Goal: Information Seeking & Learning: Check status

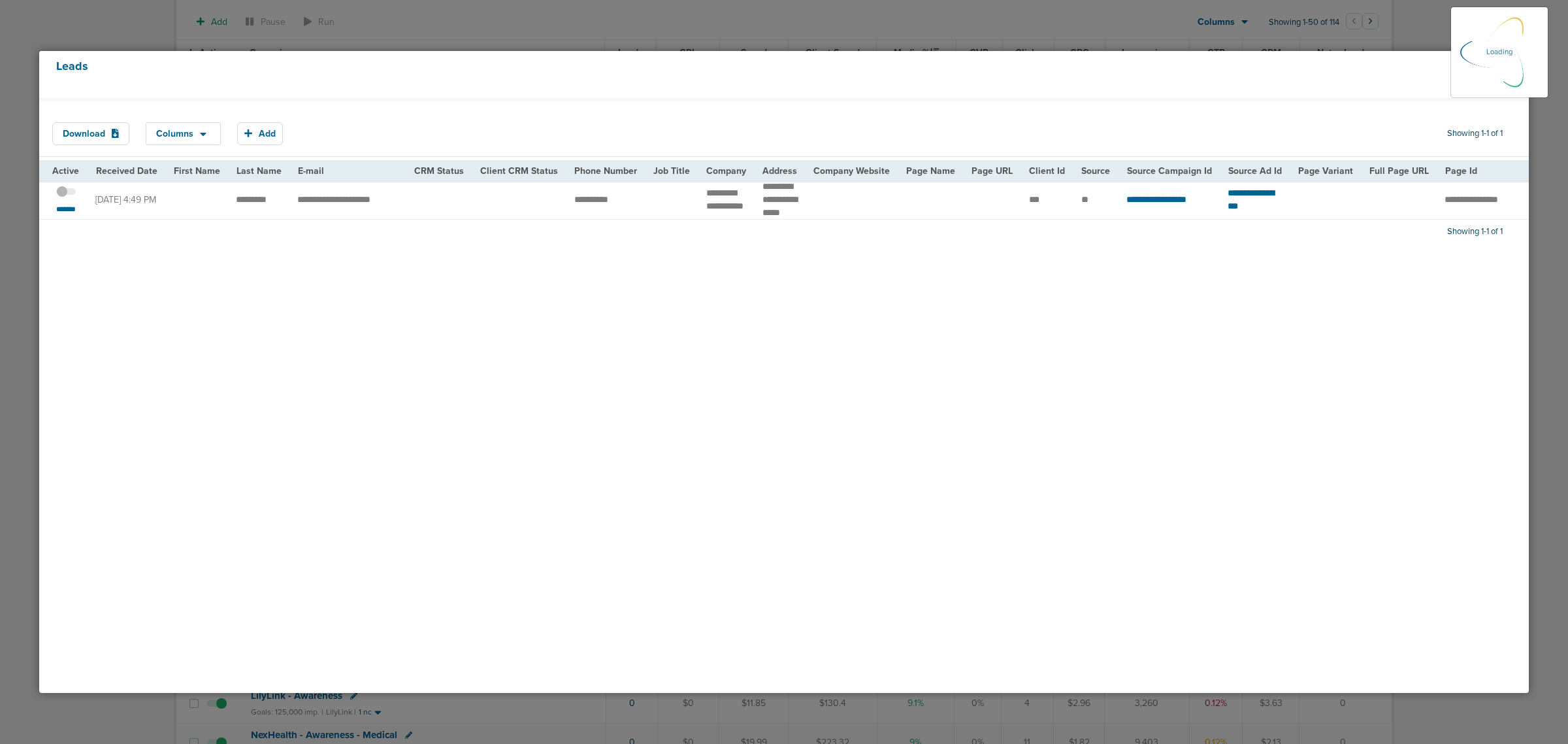
scroll to position [148, 0]
click at [1511, 67] on icon at bounding box center [1511, 66] width 10 height 10
click at [1506, 67] on icon at bounding box center [1511, 67] width 10 height 14
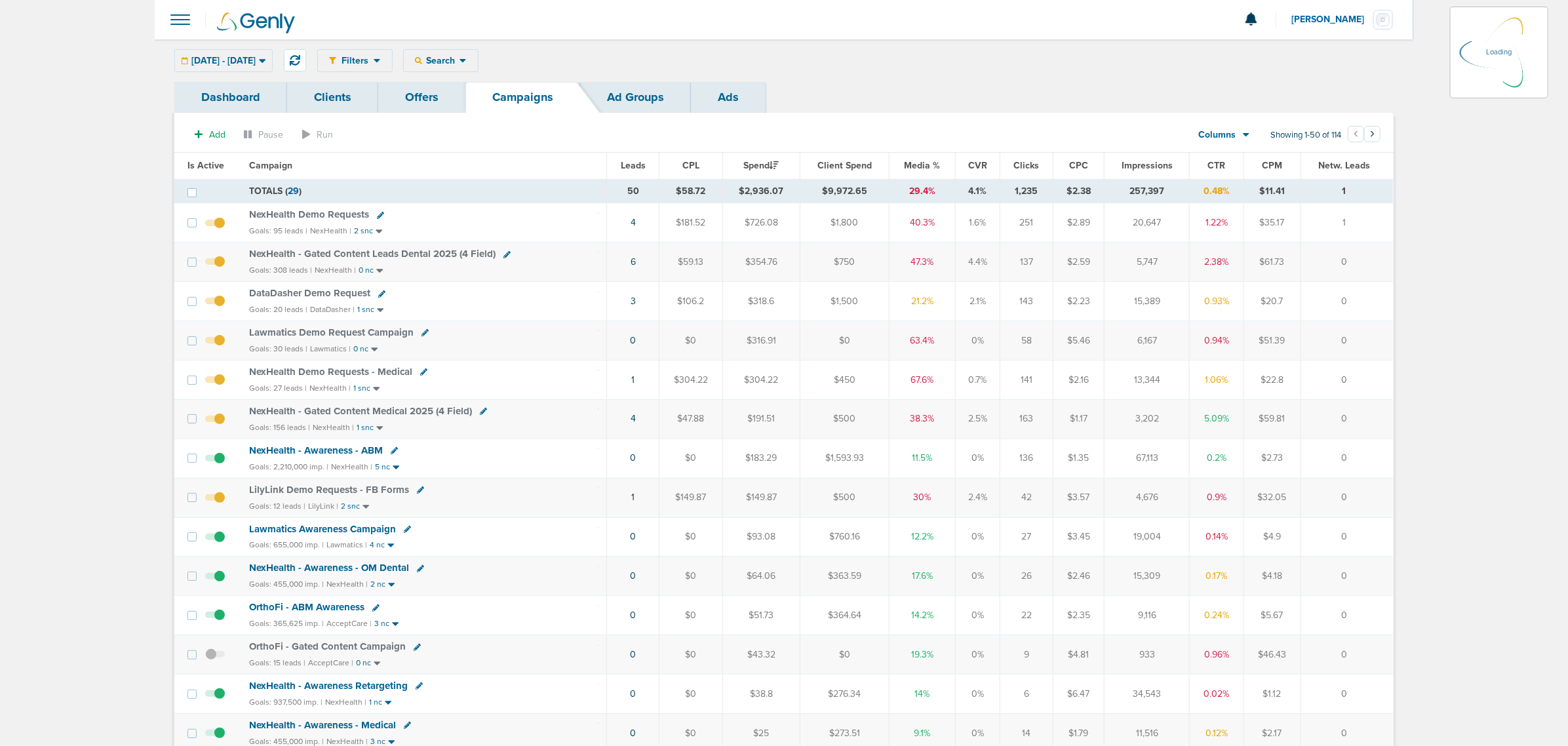
click at [272, 60] on div "10.08.2025 - 10.08.2025 Today Yesterday Last 7 Days Last 14 Days This Month Las…" at bounding box center [223, 60] width 98 height 23
click at [466, 57] on icon at bounding box center [462, 60] width 7 height 11
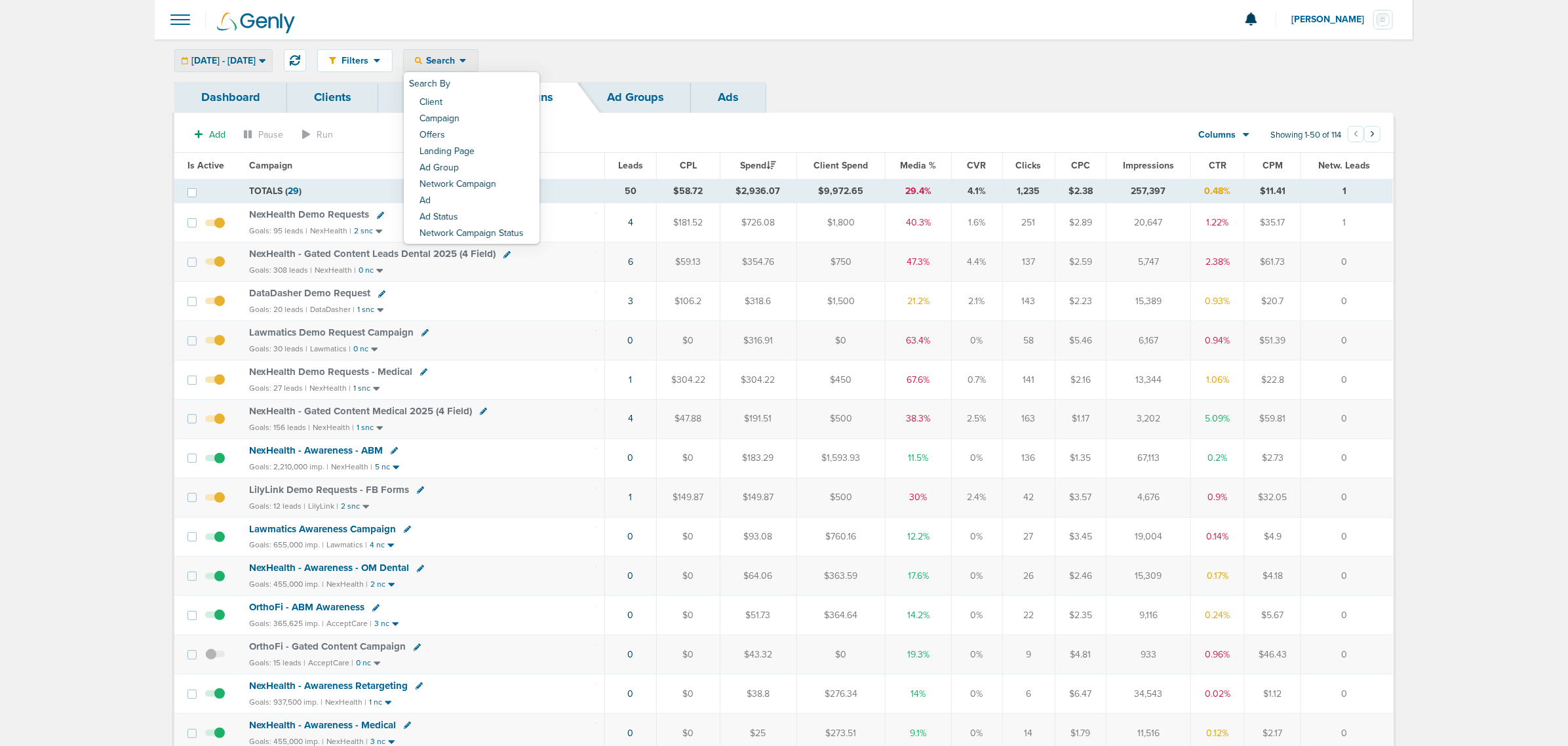
click at [256, 61] on span "10.08.2025 - 10.08.2025" at bounding box center [224, 61] width 64 height 9
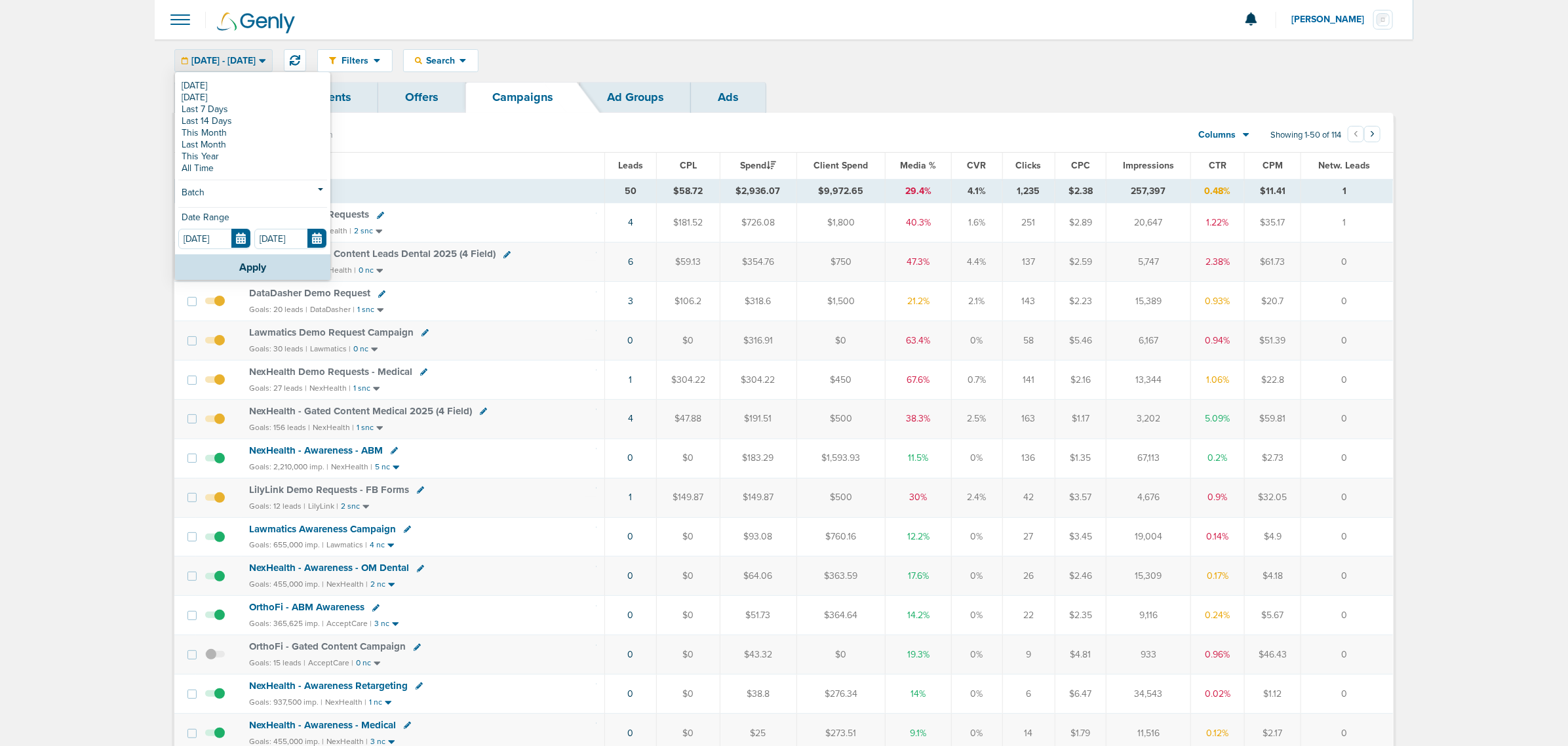
click at [177, 90] on div "Today Yesterday Last 7 Days Last 14 Days This Month Last Month This Year All Ti…" at bounding box center [253, 163] width 155 height 181
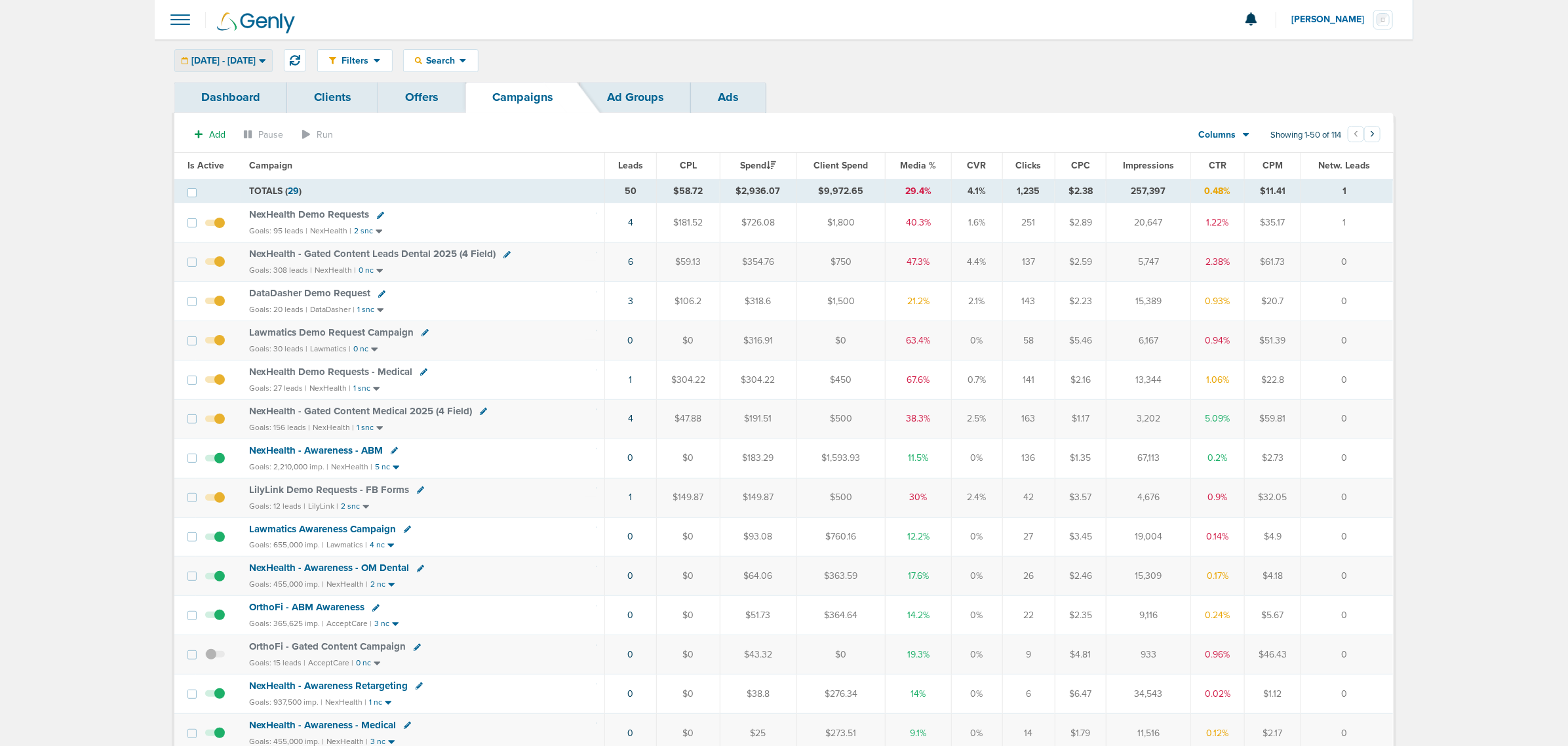
click at [231, 60] on span "10.08.2025 - 10.08.2025" at bounding box center [224, 61] width 64 height 9
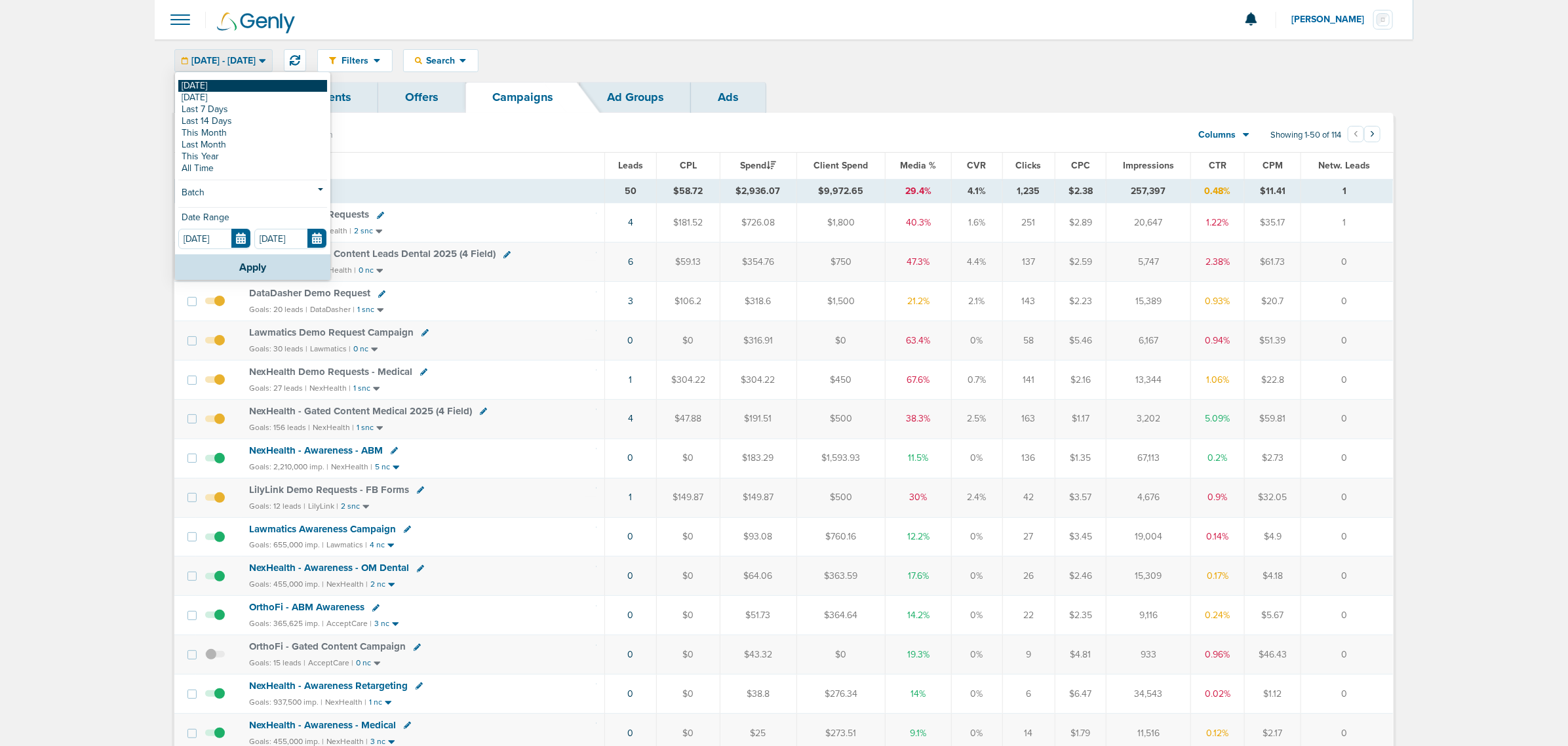
click at [207, 86] on link "[DATE]" at bounding box center [252, 86] width 148 height 12
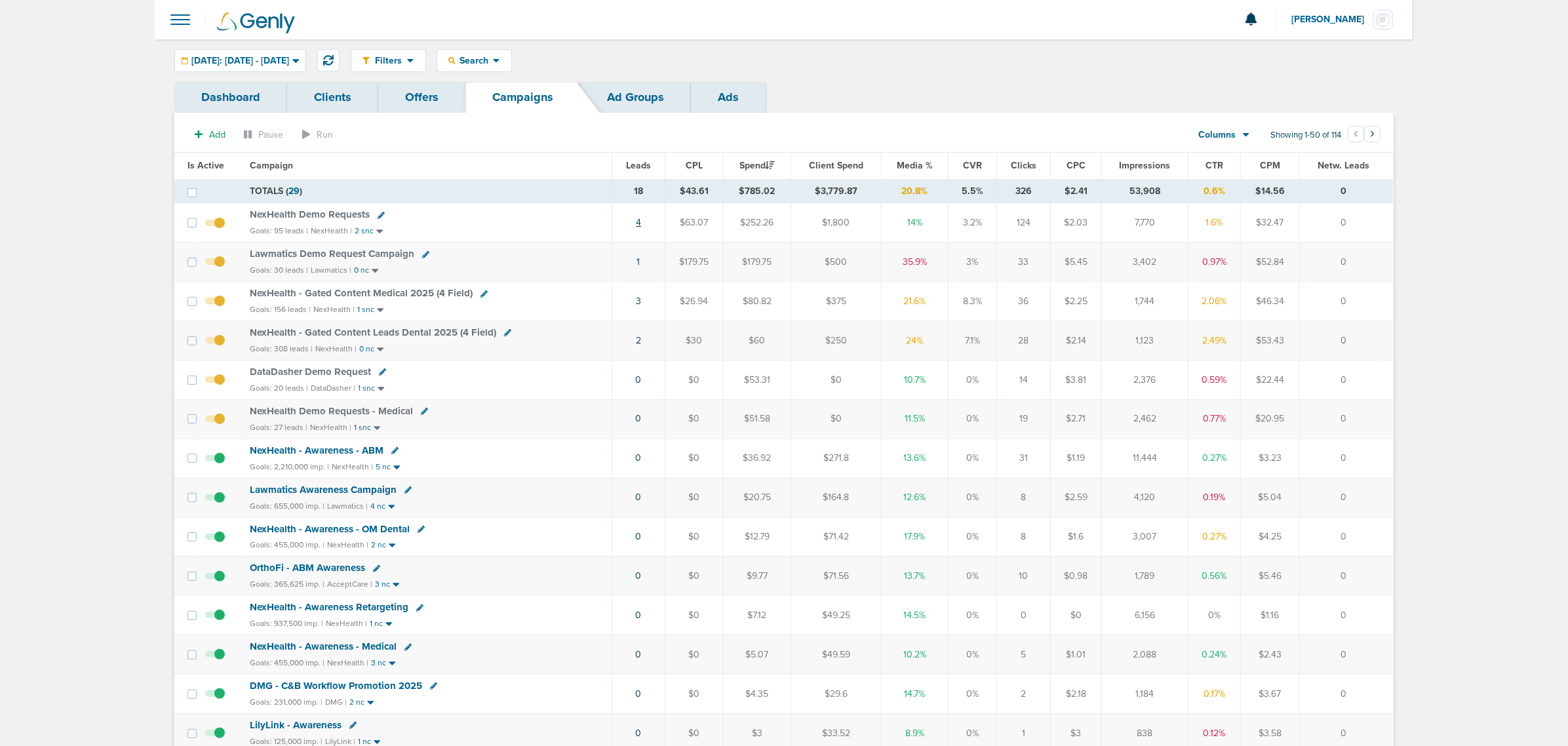
click at [636, 224] on link "4" at bounding box center [638, 222] width 5 height 11
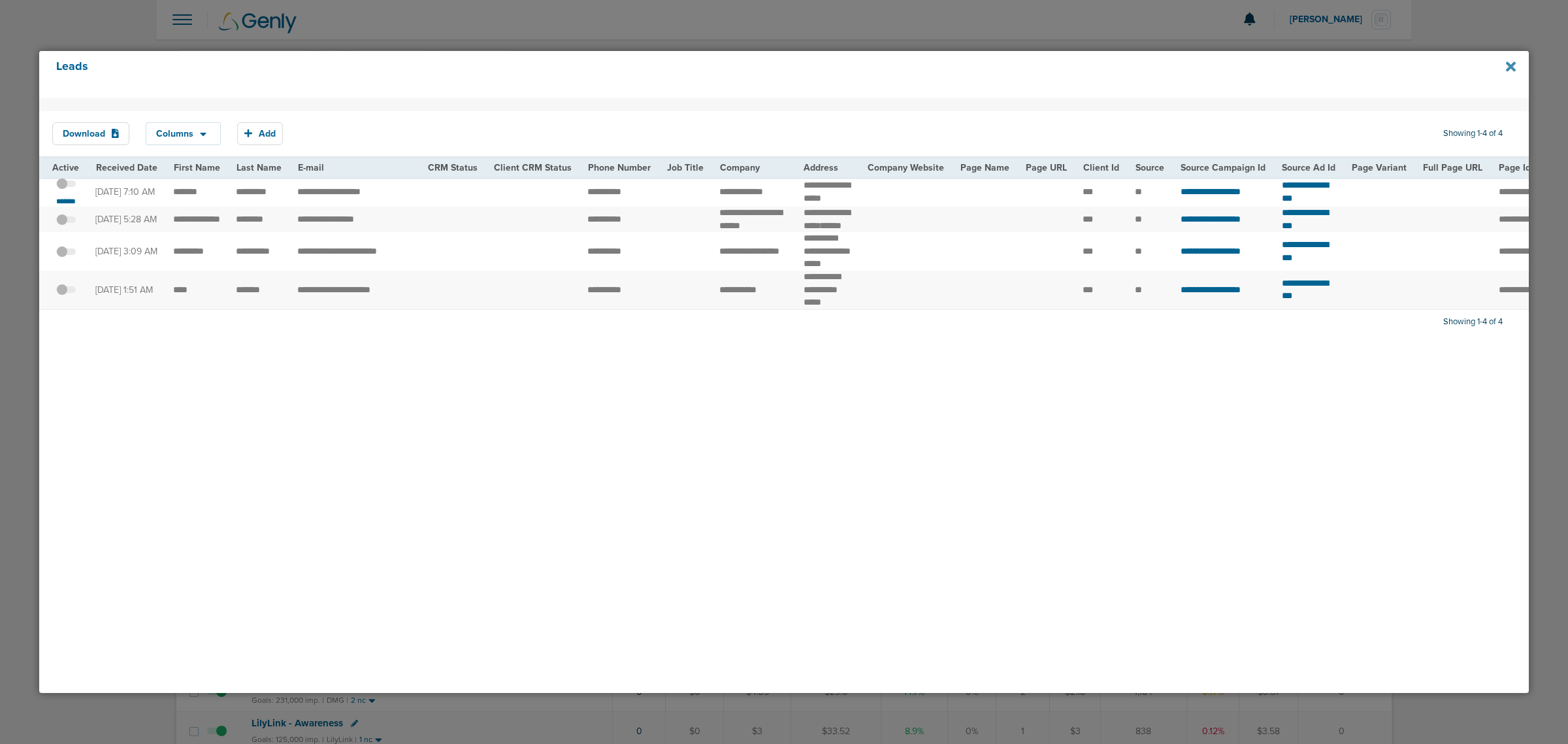
click at [1513, 63] on icon at bounding box center [1511, 66] width 10 height 10
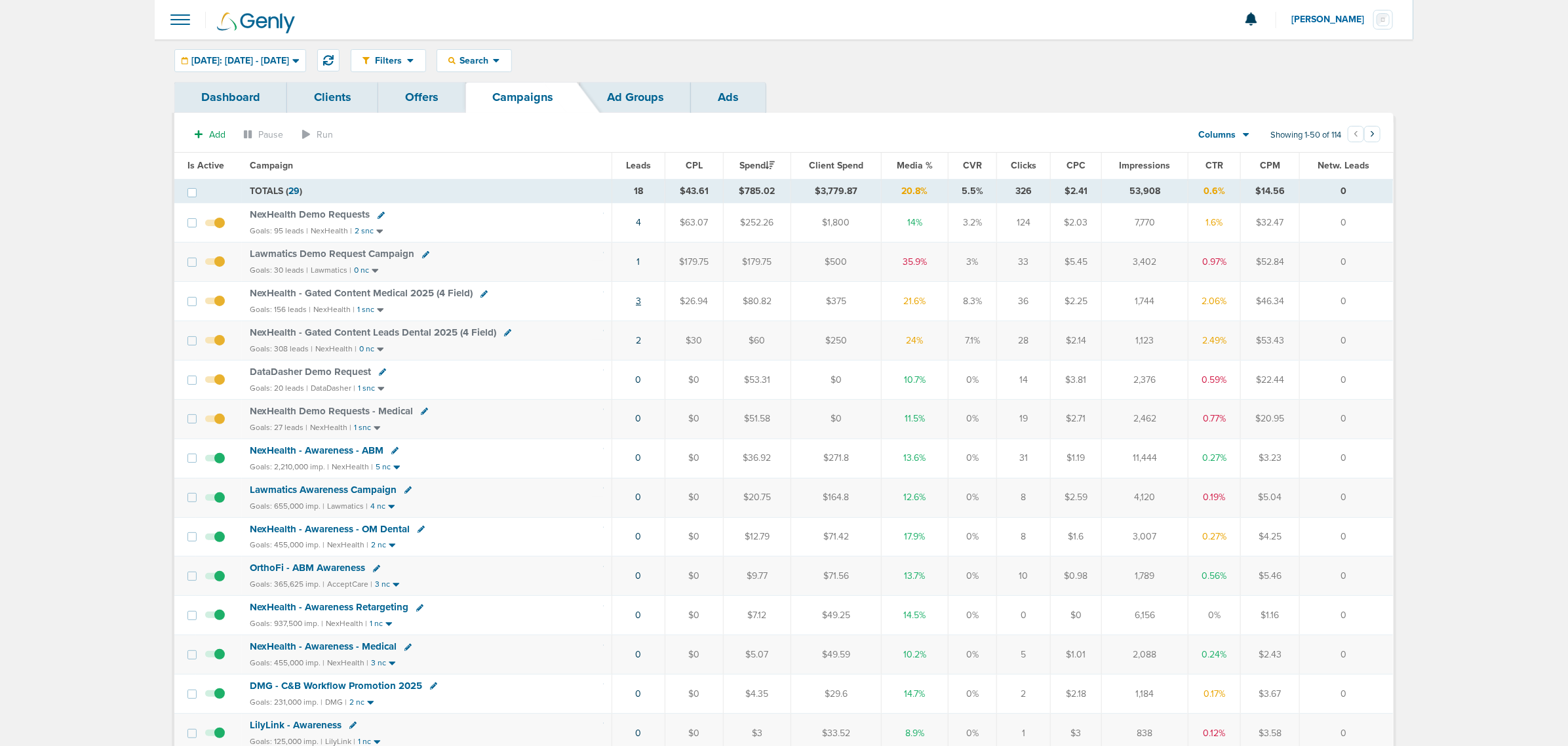
click at [640, 302] on link "3" at bounding box center [638, 301] width 5 height 11
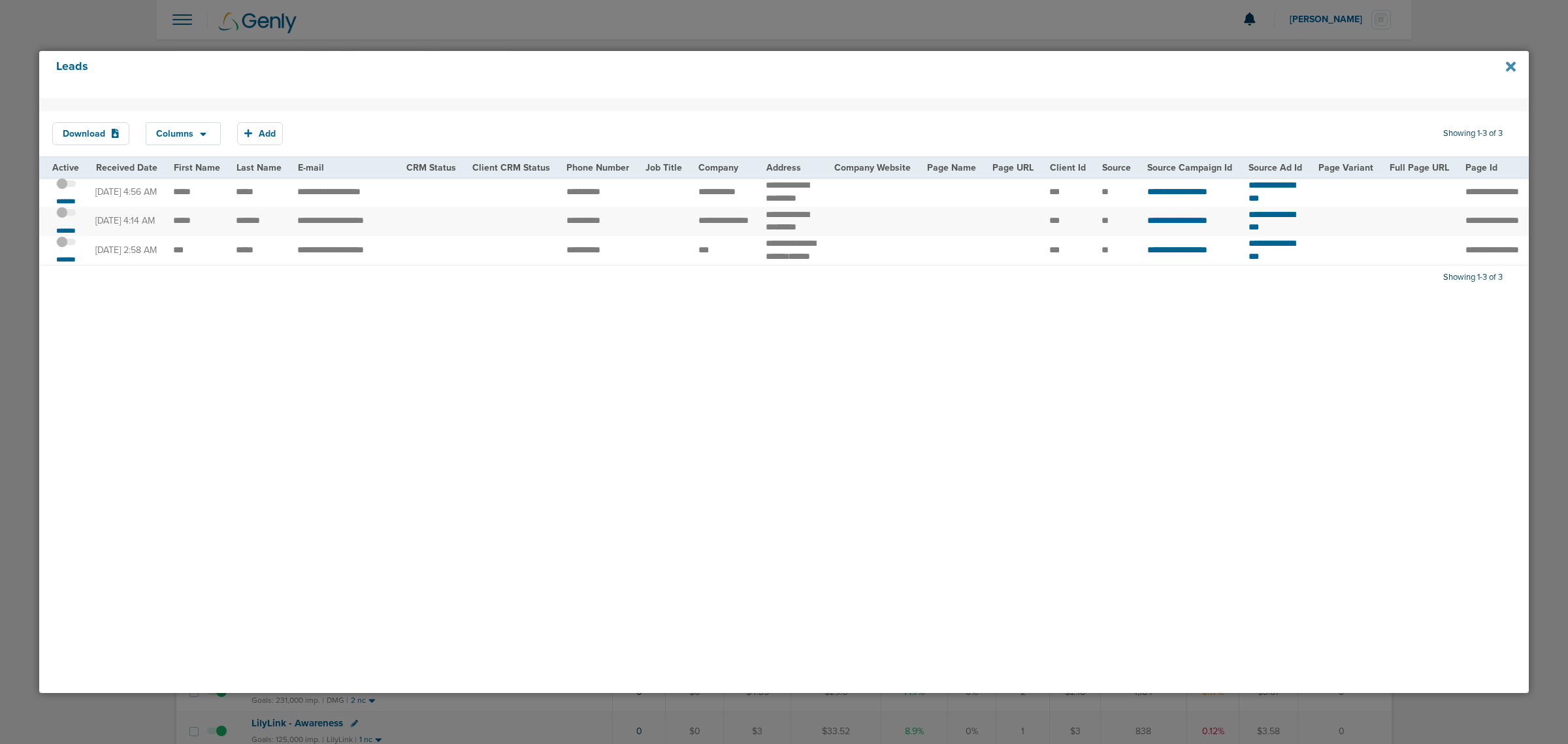
click at [1513, 64] on icon at bounding box center [1511, 66] width 10 height 10
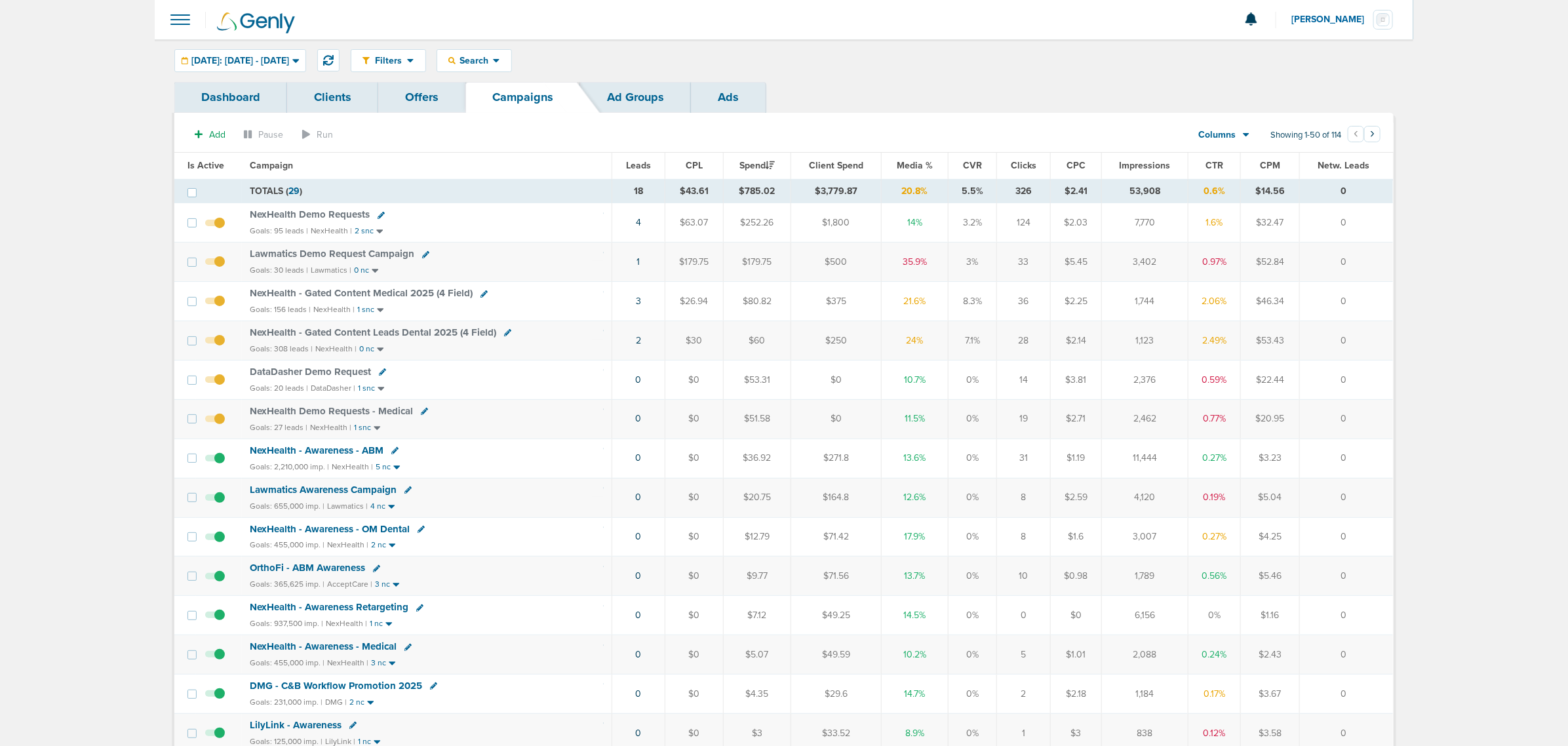
click at [649, 344] on td "2" at bounding box center [639, 341] width 53 height 39
click at [637, 344] on link "2" at bounding box center [638, 341] width 5 height 11
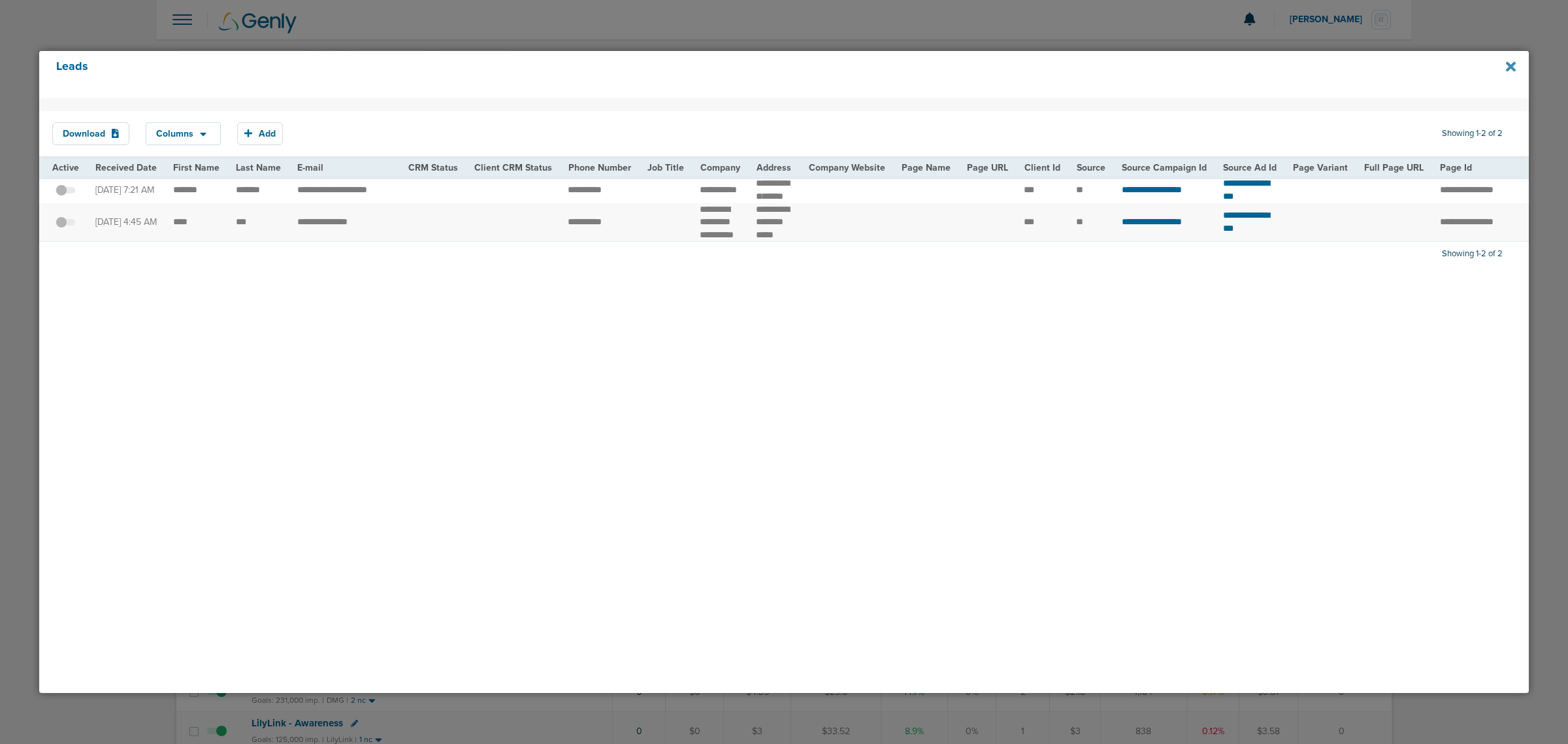
click at [1509, 67] on icon at bounding box center [1511, 67] width 10 height 14
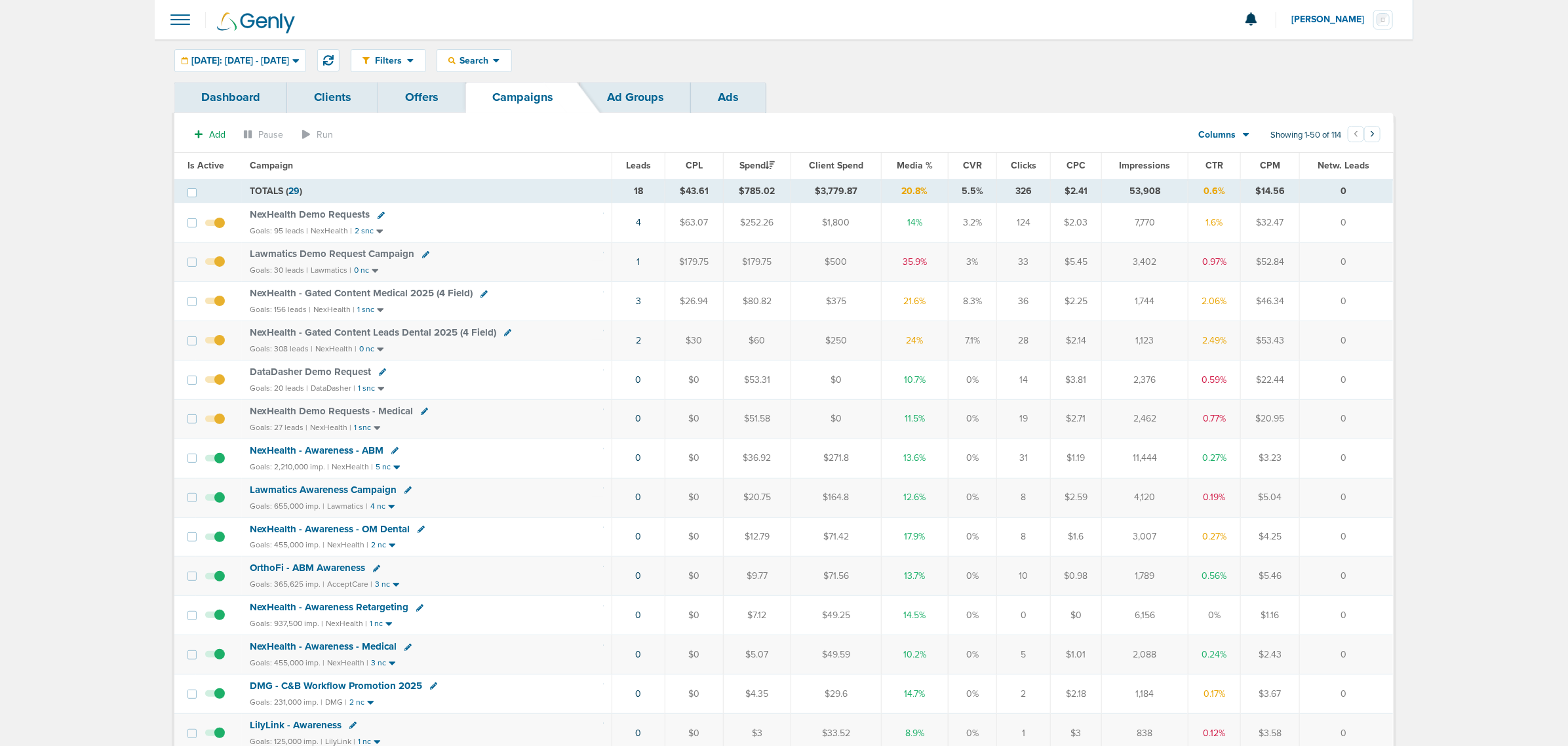
drag, startPoint x: 577, startPoint y: 355, endPoint x: 1393, endPoint y: 347, distance: 816.0
click at [1393, 347] on tr "NexHealth - Gated Content Leads Dental 2025 (4 Field) Goals: 308 leads | NexHea…" at bounding box center [784, 341] width 1219 height 39
click at [1393, 347] on td "0" at bounding box center [1345, 341] width 93 height 39
drag, startPoint x: 1372, startPoint y: 308, endPoint x: 565, endPoint y: 305, distance: 807.0
click at [565, 305] on tr "NexHealth - Gated Content Medical 2025 (4 Field) Goals: 156 leads | NexHealth |…" at bounding box center [784, 302] width 1219 height 39
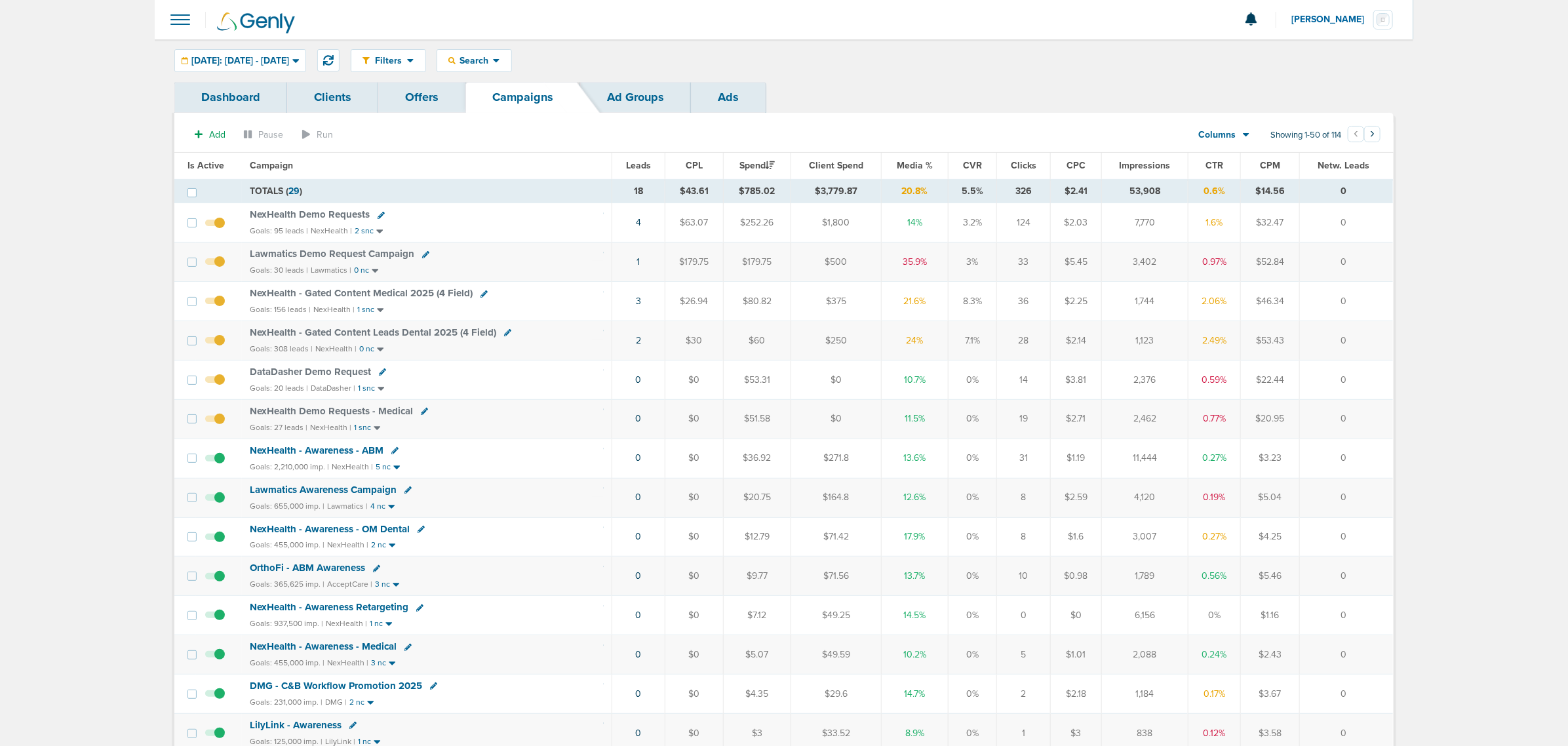
click at [562, 305] on td "NexHealth - Gated Content Medical 2025 (4 Field) Goals: 156 leads | NexHealth |…" at bounding box center [427, 302] width 371 height 39
click at [906, 165] on span "Media %" at bounding box center [915, 166] width 36 height 11
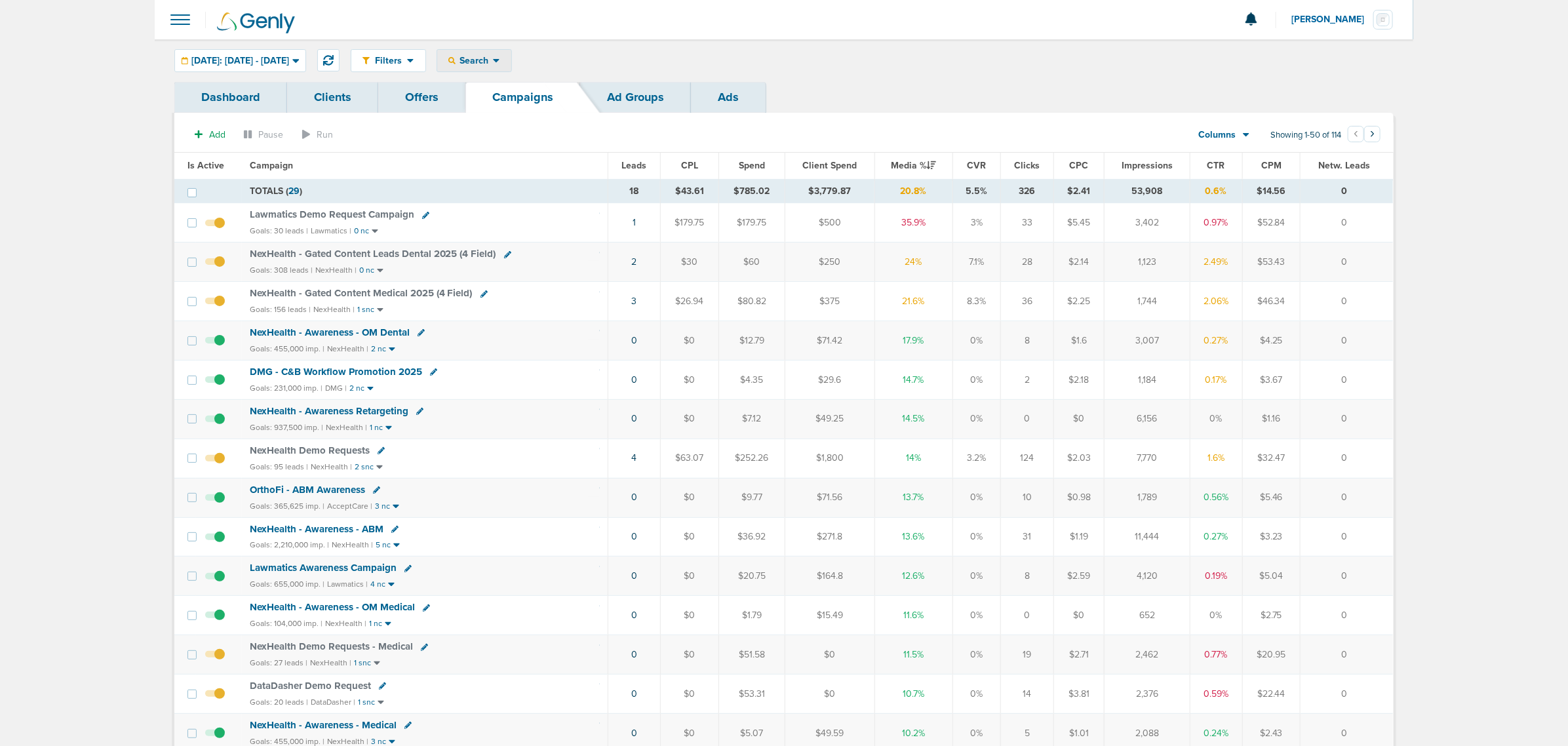
click at [511, 50] on div "Search" at bounding box center [474, 60] width 74 height 22
click at [508, 104] on link "Client" at bounding box center [505, 103] width 136 height 16
type input "nex"
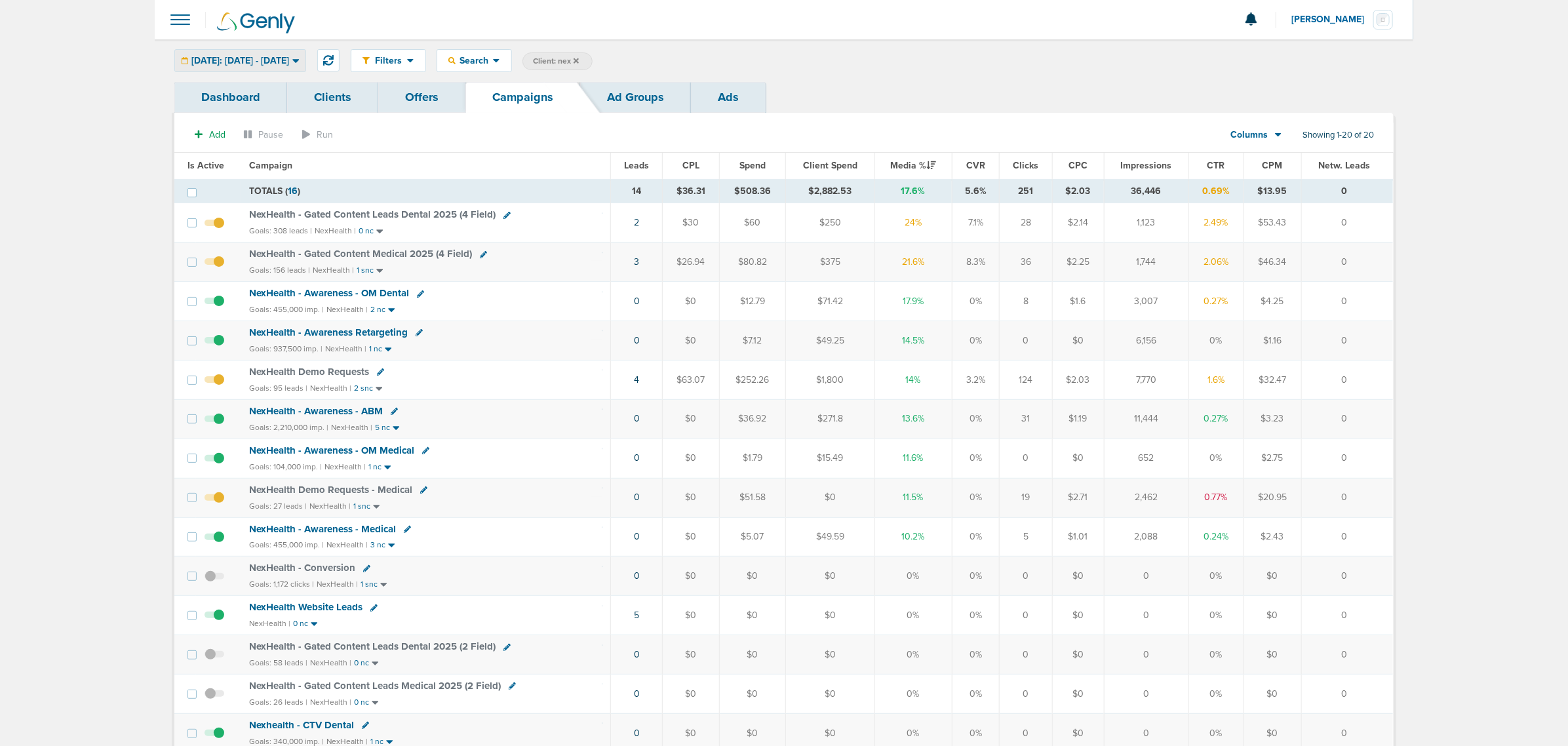
click at [289, 62] on span "Today: 10.09.2025 - 10.09.2025" at bounding box center [240, 61] width 97 height 9
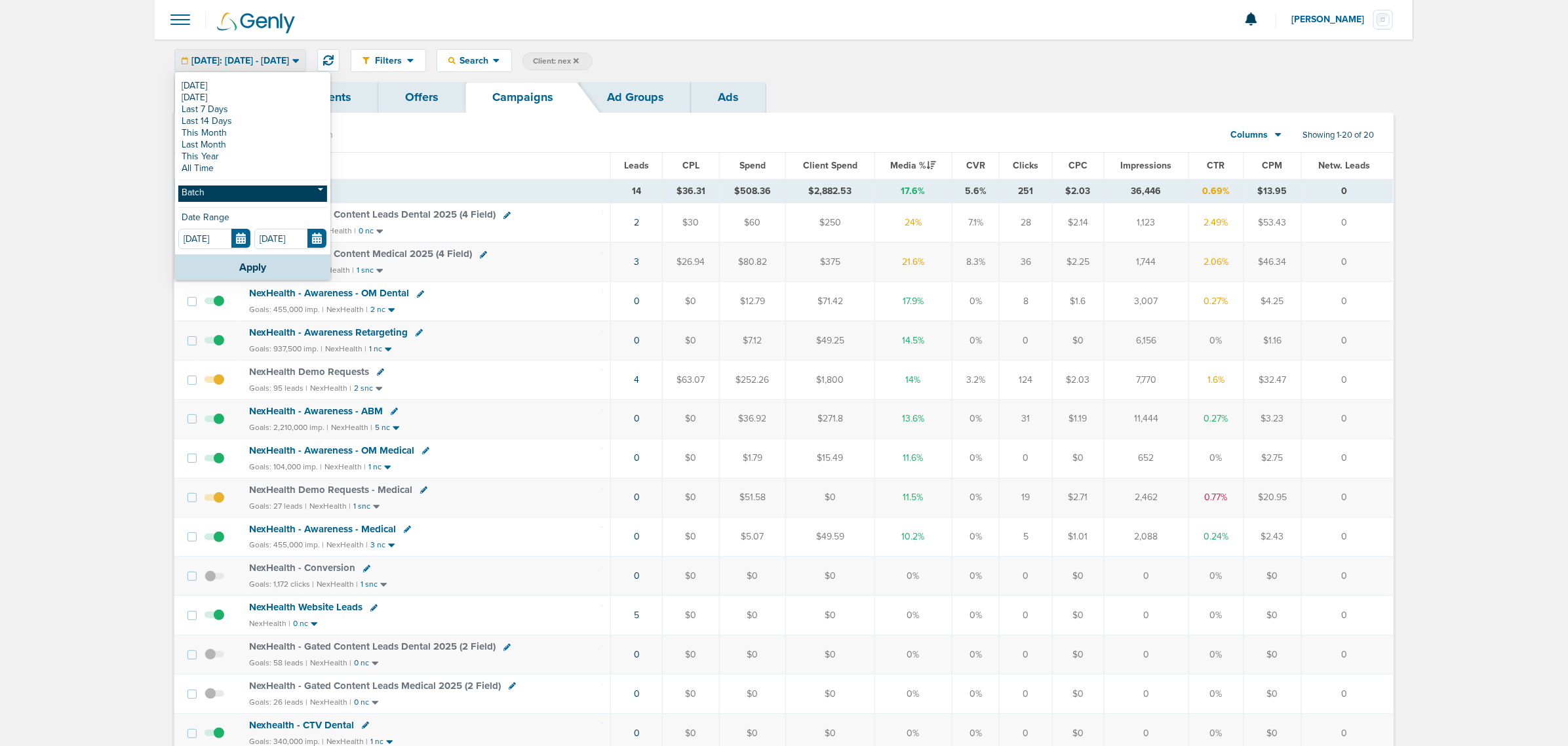
click at [238, 199] on link "Batch" at bounding box center [252, 193] width 148 height 16
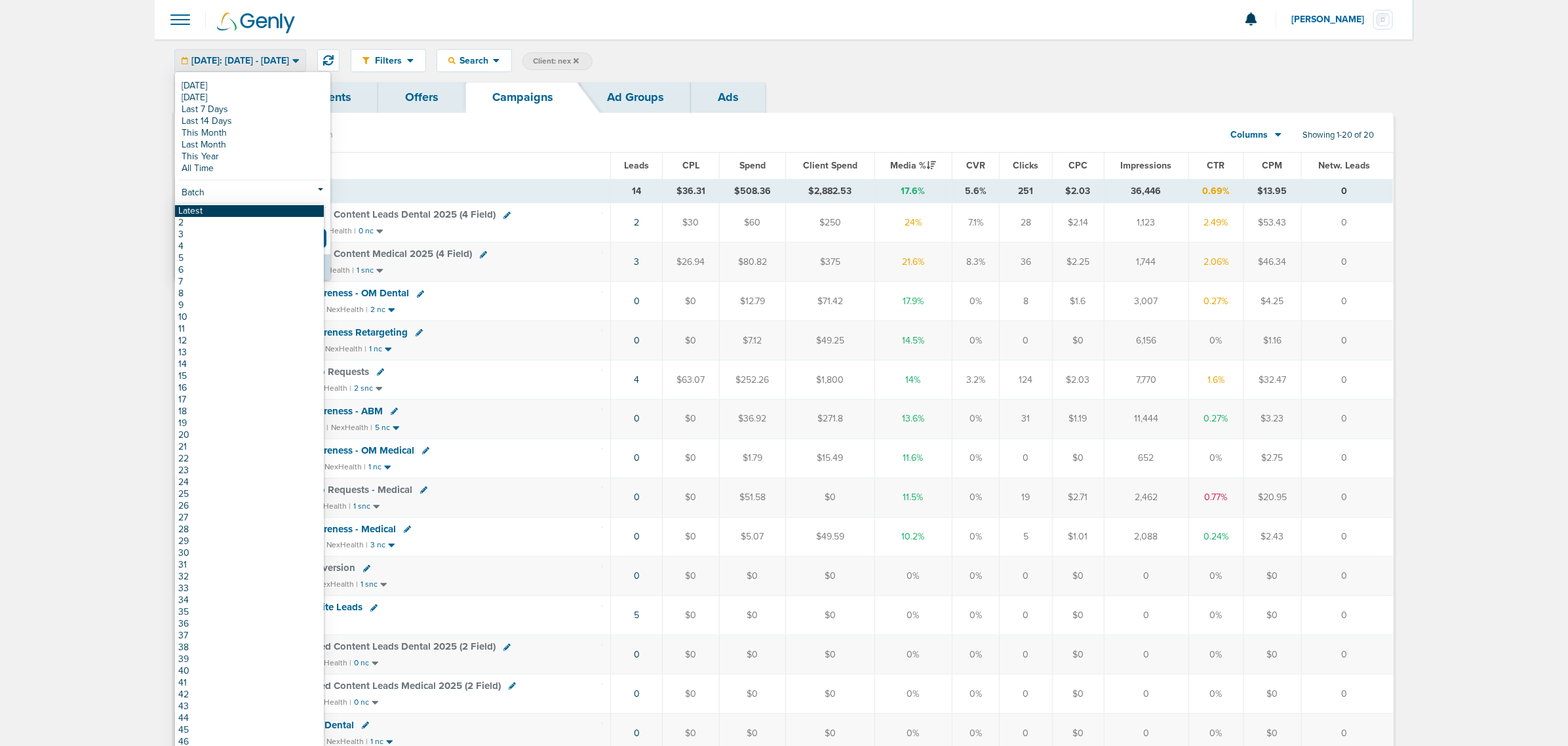
click at [223, 214] on link "Latest" at bounding box center [249, 210] width 148 height 12
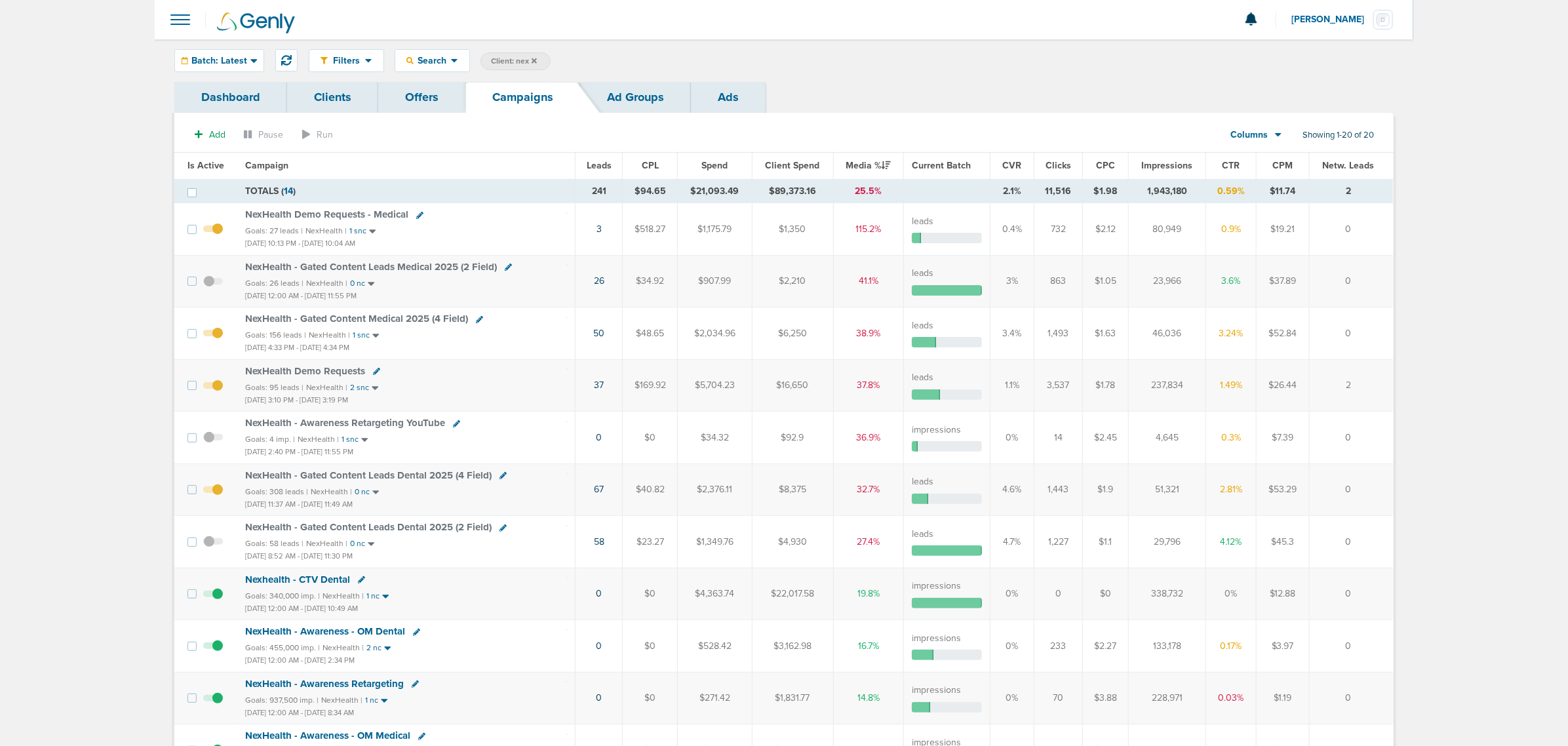
click at [1175, 166] on span "Impressions" at bounding box center [1167, 166] width 51 height 11
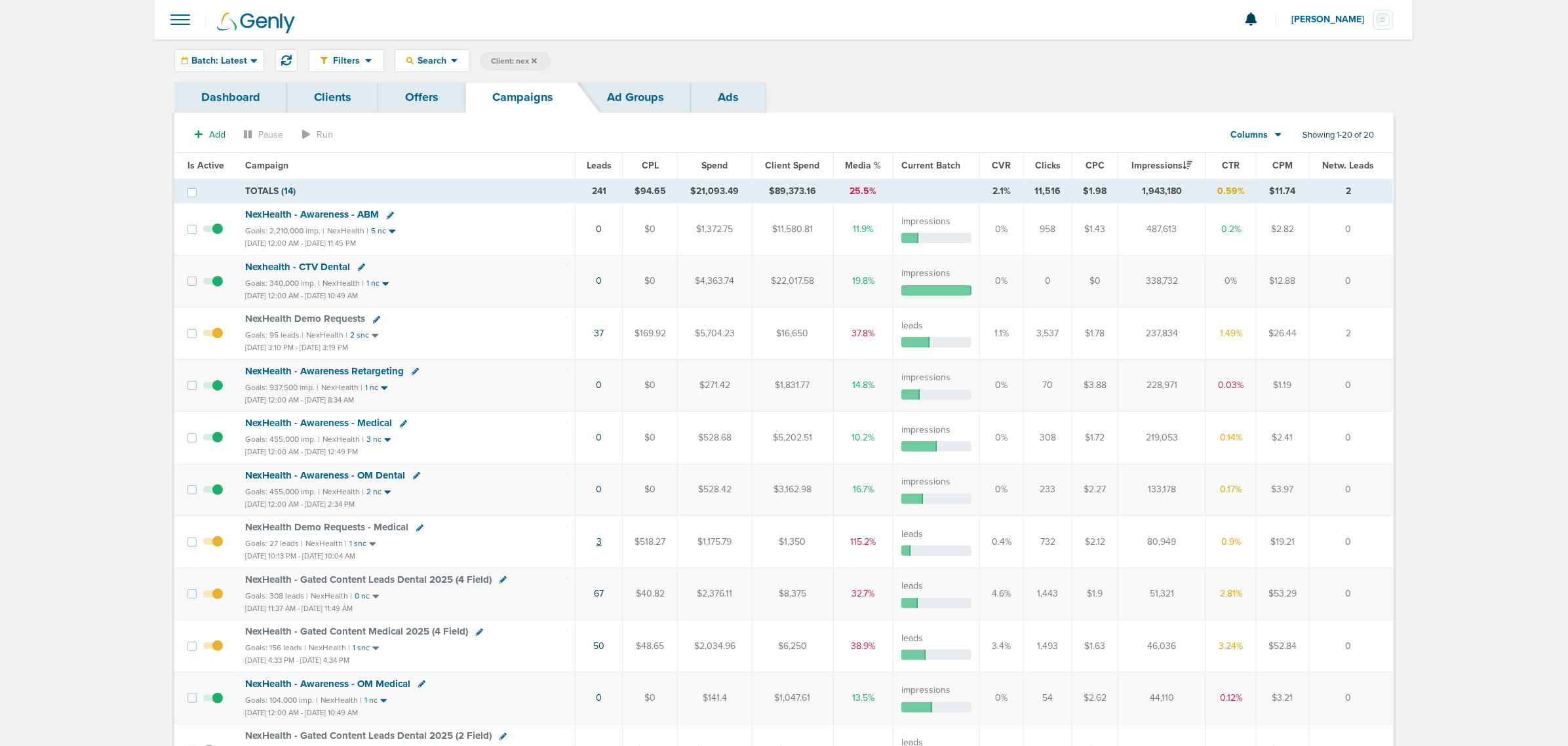
click at [601, 546] on link "3" at bounding box center [599, 542] width 5 height 11
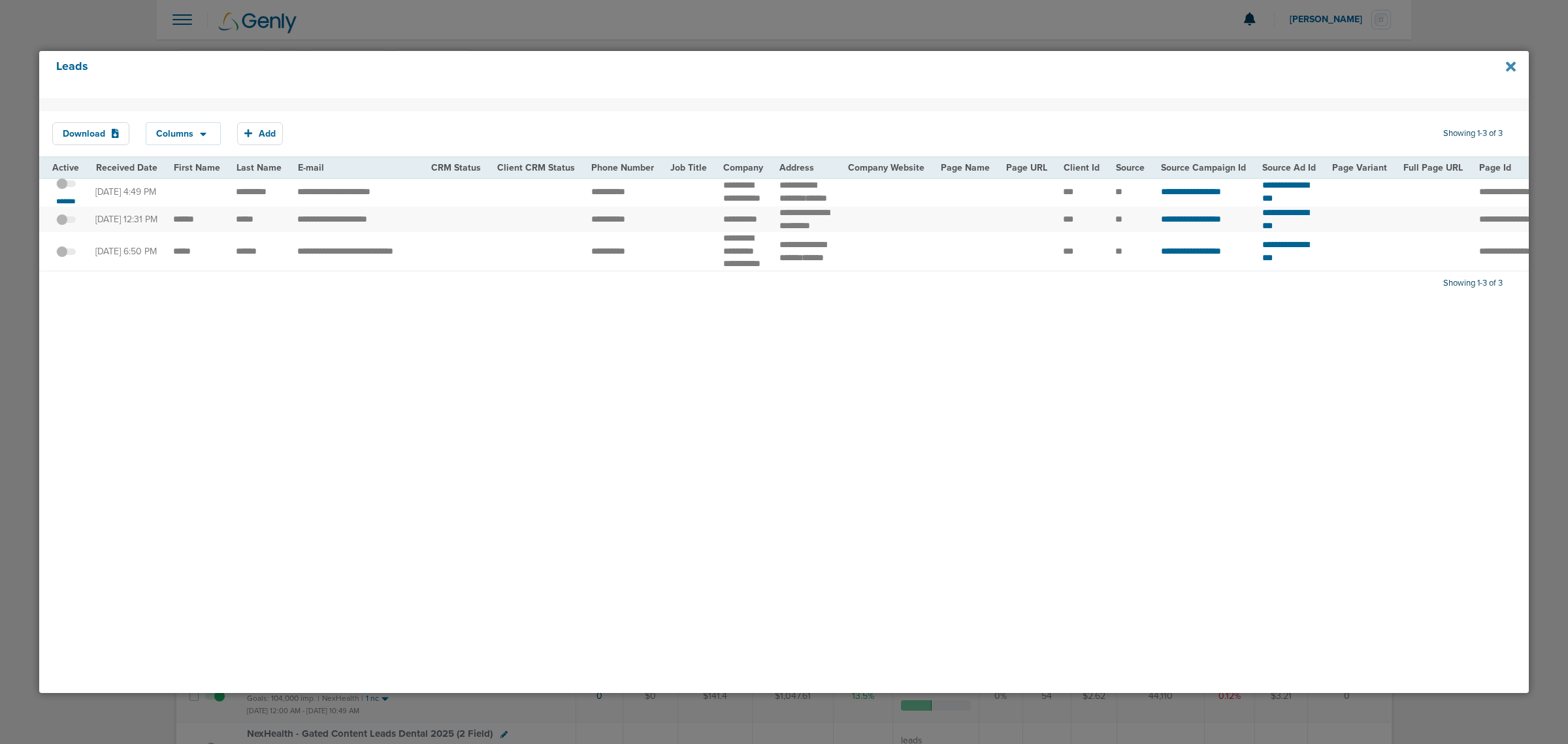
click at [1509, 66] on icon at bounding box center [1511, 66] width 10 height 10
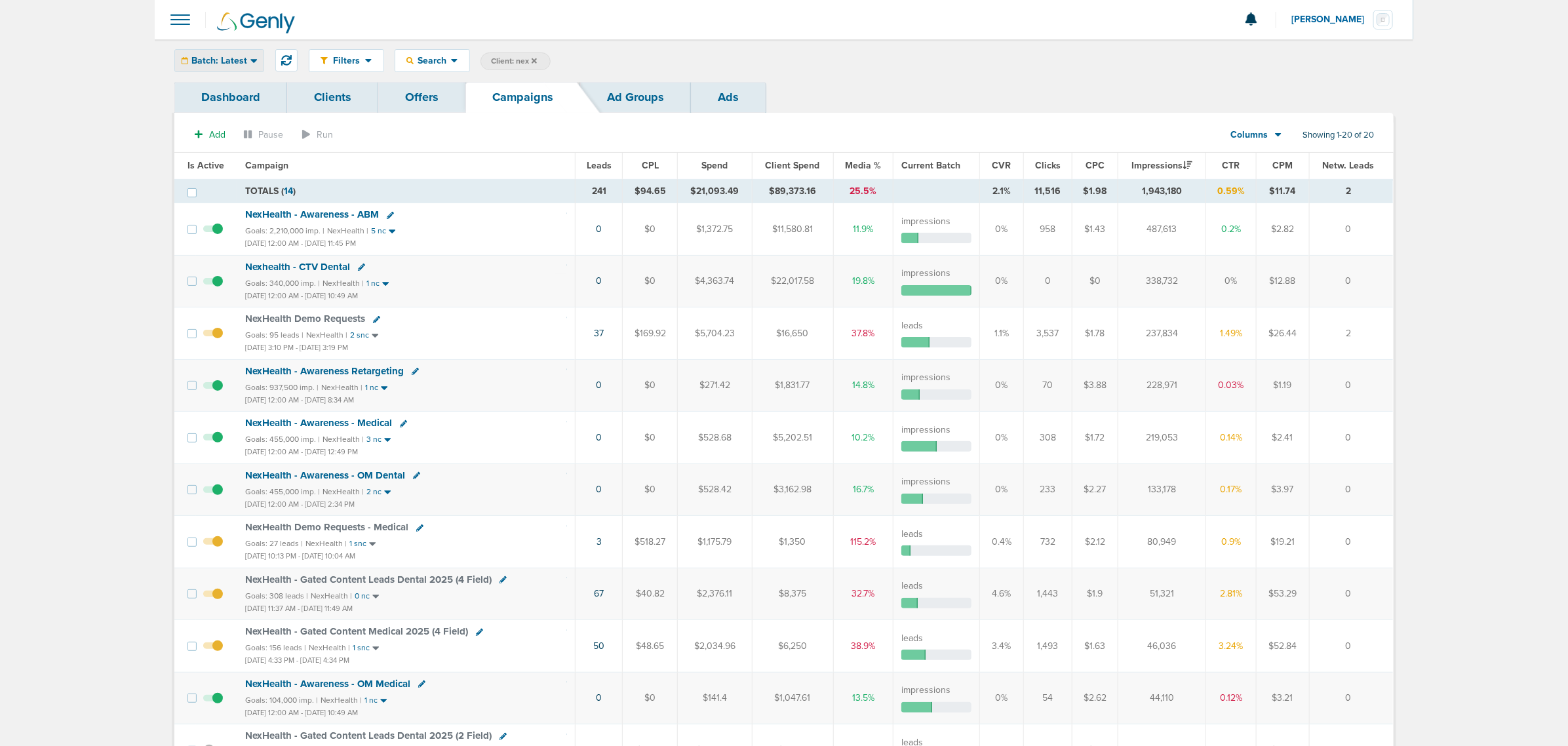
click at [224, 66] on div "Batch: Latest" at bounding box center [219, 60] width 89 height 22
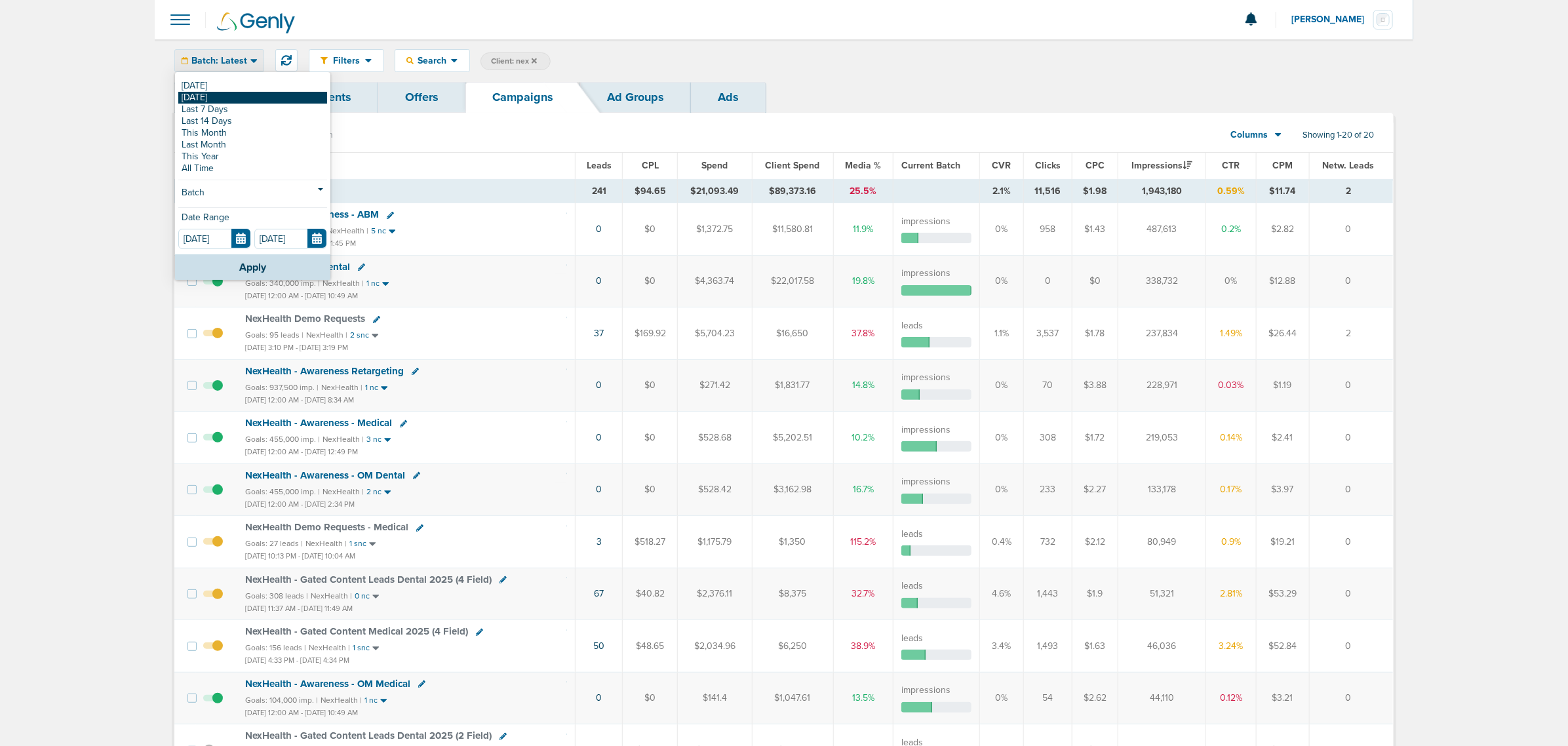
click at [226, 97] on link "[DATE]" at bounding box center [252, 97] width 148 height 12
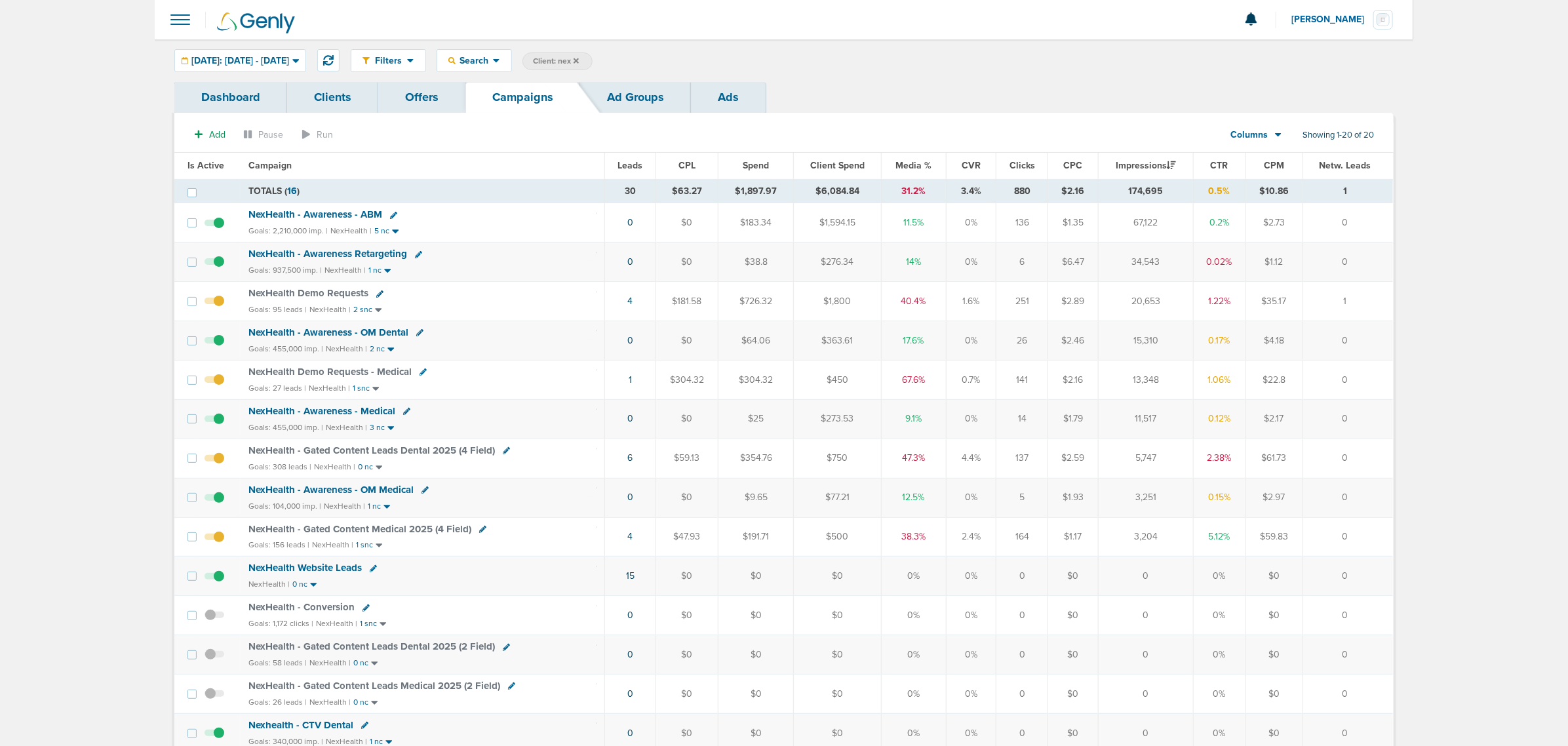
click at [579, 60] on span "Client: nex" at bounding box center [556, 61] width 46 height 11
drag, startPoint x: 716, startPoint y: 57, endPoint x: 654, endPoint y: 57, distance: 62.0
click at [654, 57] on span "Client Campaign Offers Landing Page Ad Group Network Campaign Ad Ad Status Netw…" at bounding box center [636, 61] width 228 height 18
type input "accept"
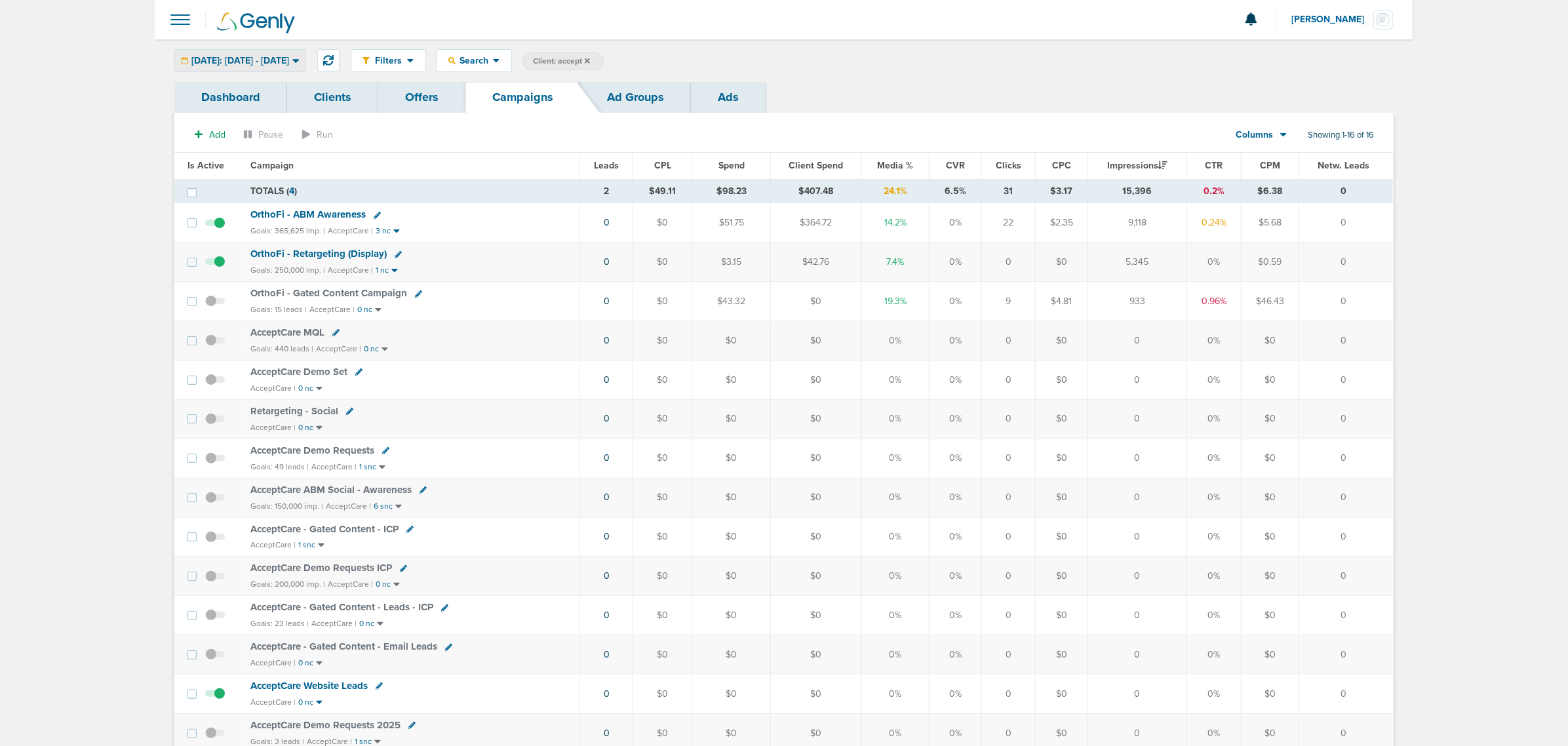
click at [267, 57] on span "Yesterday: 10.08.2025 - 10.08.2025" at bounding box center [240, 61] width 97 height 9
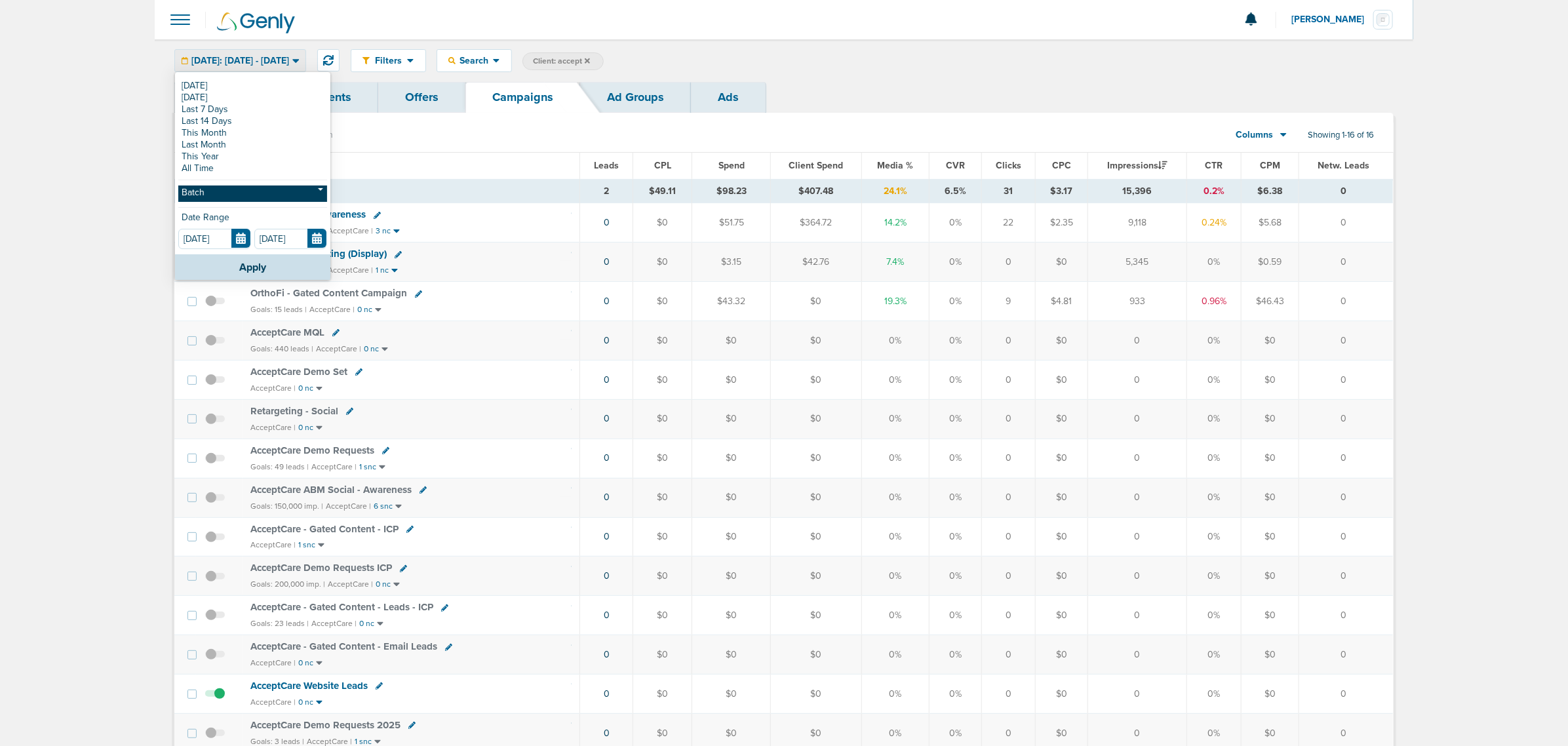
click at [244, 192] on link "Batch" at bounding box center [252, 193] width 148 height 16
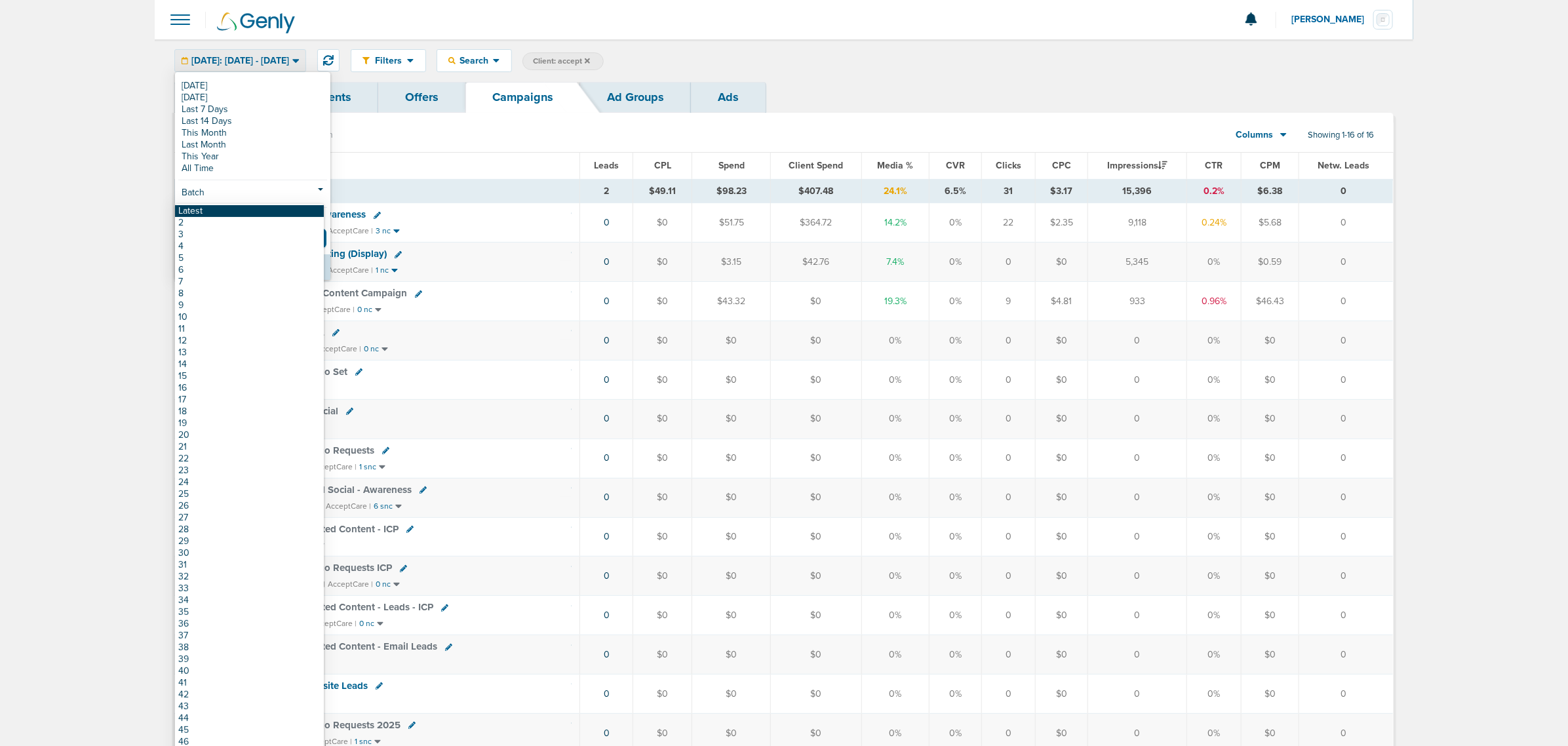
click at [225, 212] on link "Latest" at bounding box center [249, 210] width 148 height 12
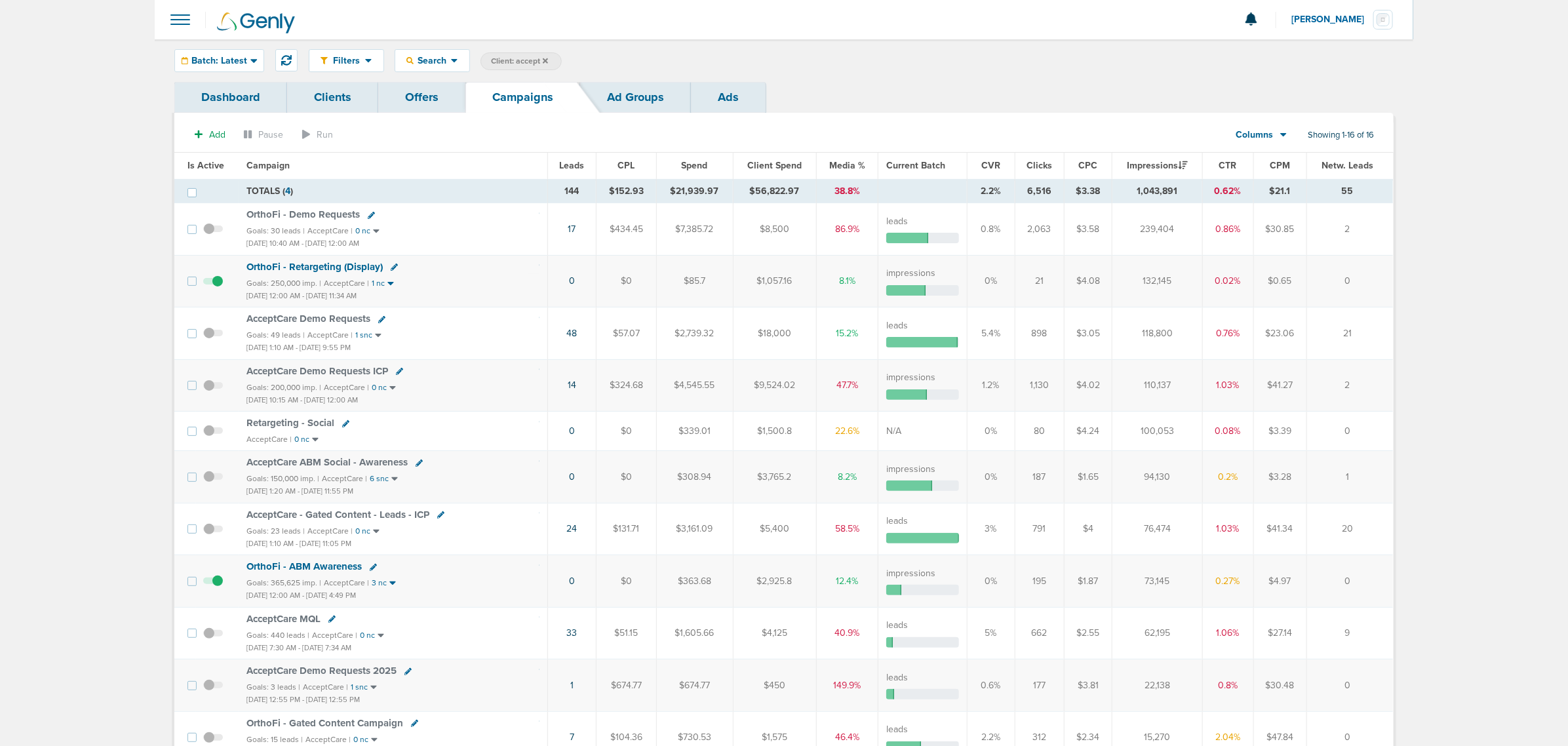
click at [500, 66] on span "Client: accept" at bounding box center [519, 61] width 57 height 11
drag, startPoint x: 657, startPoint y: 60, endPoint x: 617, endPoint y: 64, distance: 40.2
click at [617, 64] on span "Client Campaign Offers Landing Page Ad Group Network Campaign Ad Ad Status Netw…" at bounding box center [594, 61] width 228 height 18
drag, startPoint x: 623, startPoint y: 62, endPoint x: 529, endPoint y: 47, distance: 95.2
click at [529, 50] on div "Filters Active Only Settings Status Active Inactive Objectives MQL SQL Traffic …" at bounding box center [851, 60] width 1085 height 23
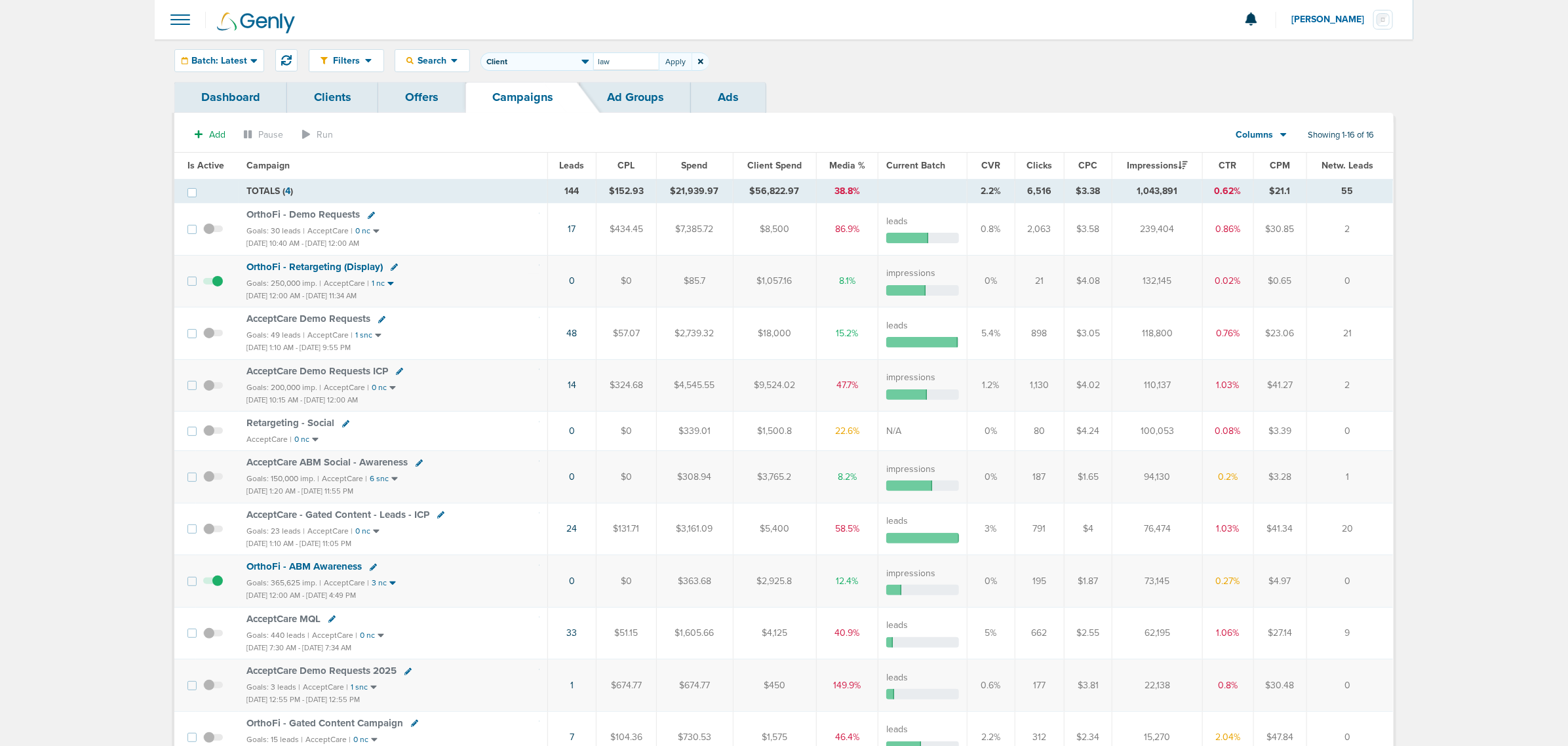
type input "law"
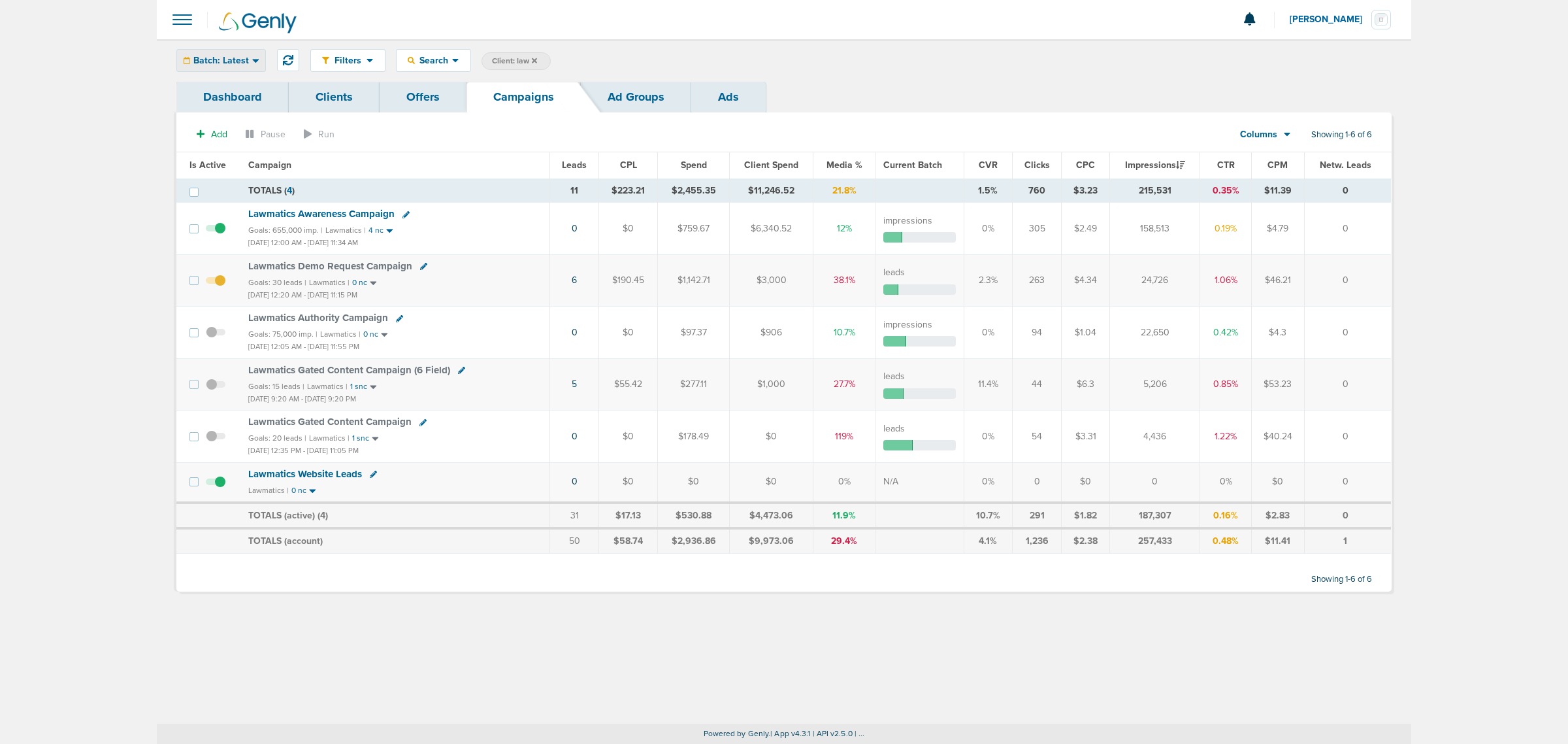
click at [243, 67] on div "Batch: Latest" at bounding box center [221, 60] width 88 height 22
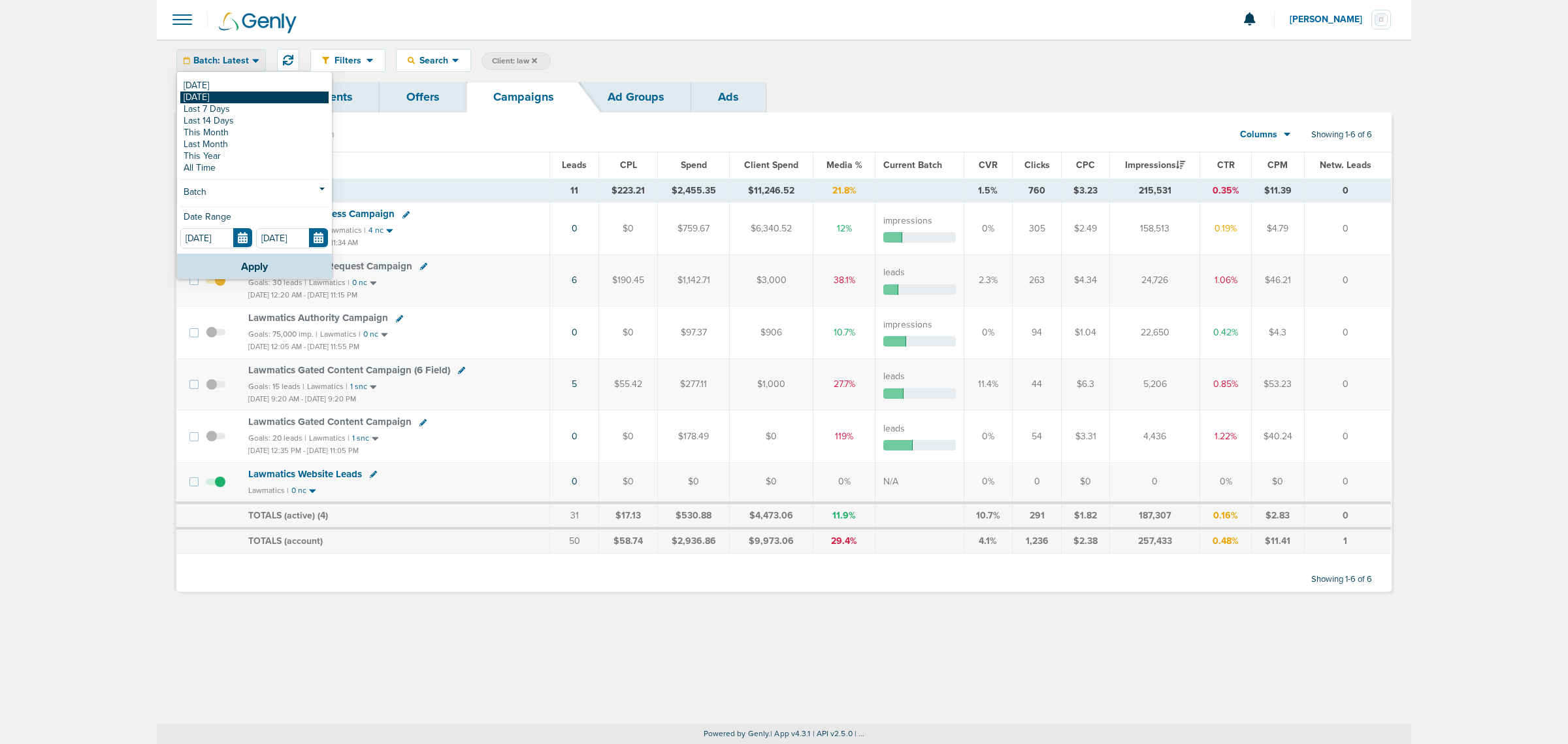
click at [236, 96] on link "[DATE]" at bounding box center [254, 97] width 148 height 12
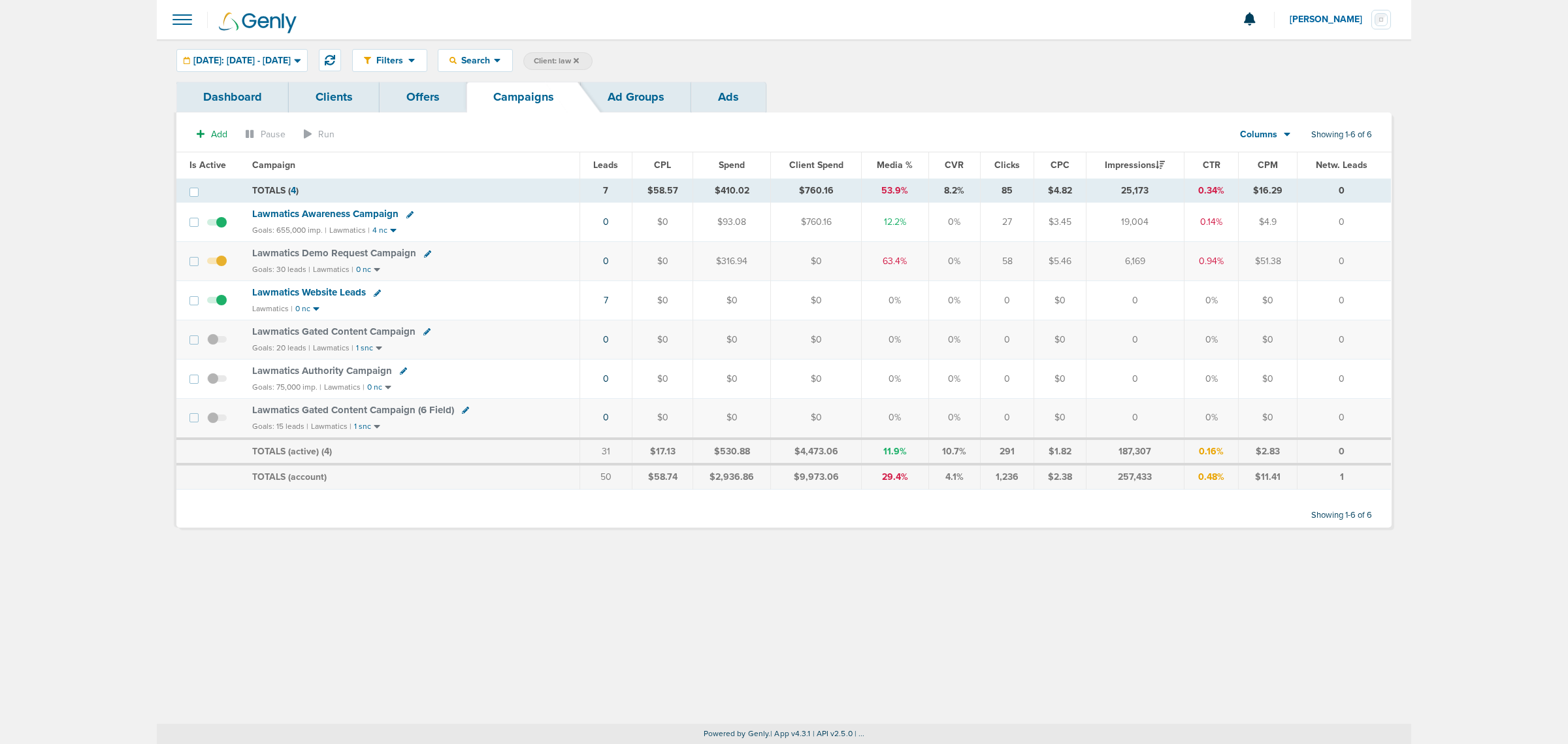
click at [579, 60] on span "Client: law" at bounding box center [557, 61] width 45 height 11
drag, startPoint x: 706, startPoint y: 60, endPoint x: 673, endPoint y: 63, distance: 33.1
click at [673, 63] on span "Client Campaign Offers Landing Page Ad Group Network Campaign Ad Ad Status Netw…" at bounding box center [637, 61] width 228 height 18
type input "lily"
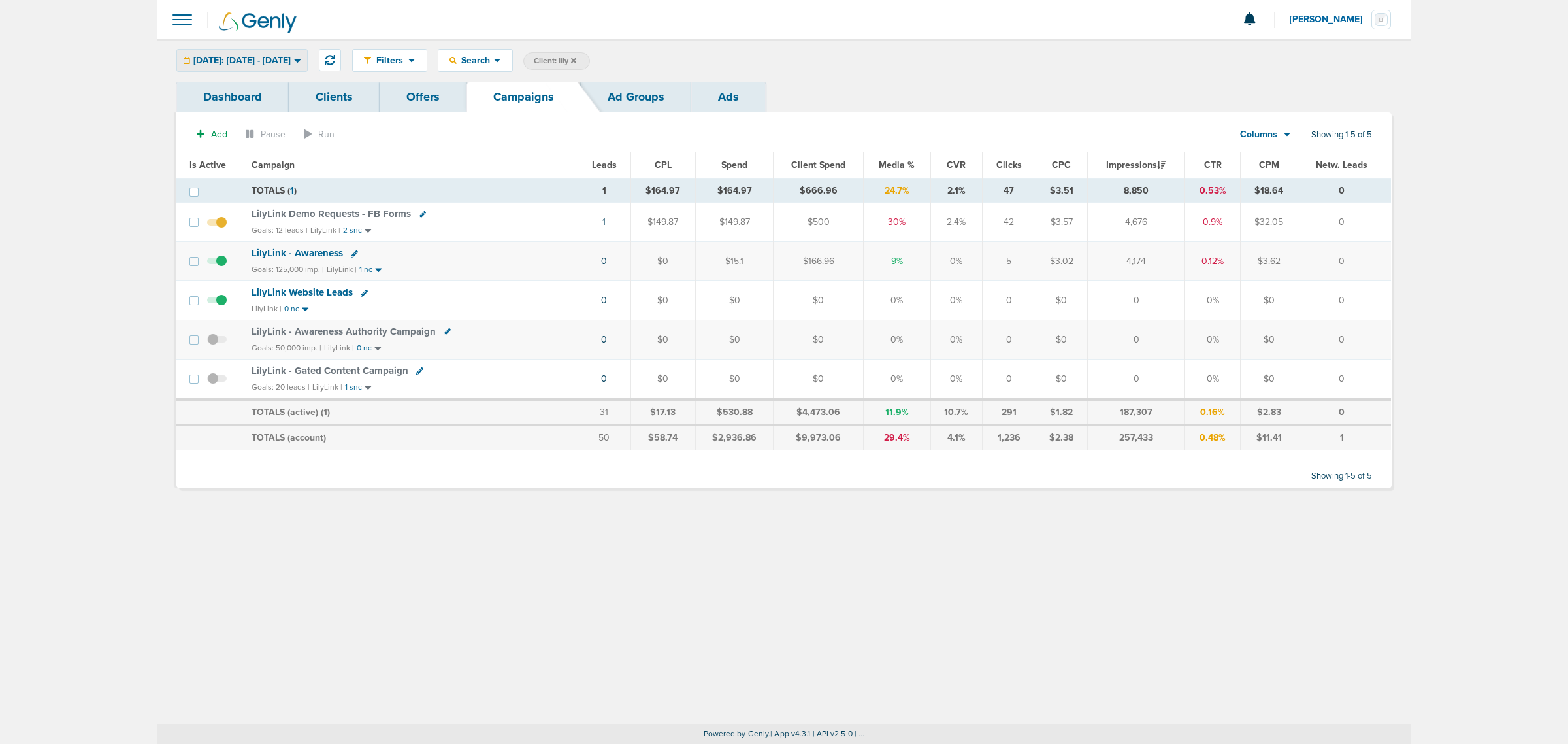
click at [266, 57] on span "Yesterday: 10.08.2025 - 10.08.2025" at bounding box center [242, 61] width 97 height 9
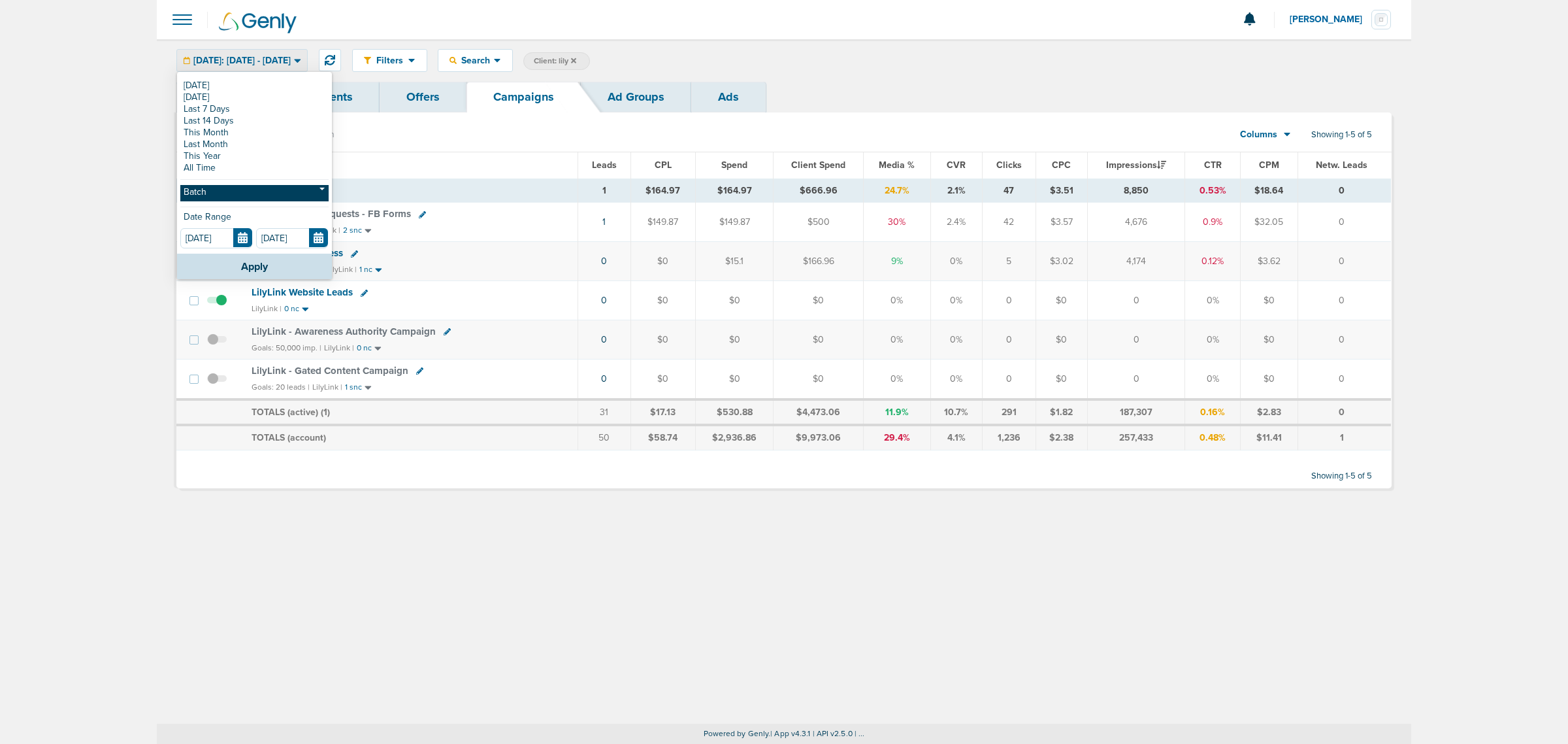
click at [230, 197] on link "Batch" at bounding box center [254, 193] width 148 height 16
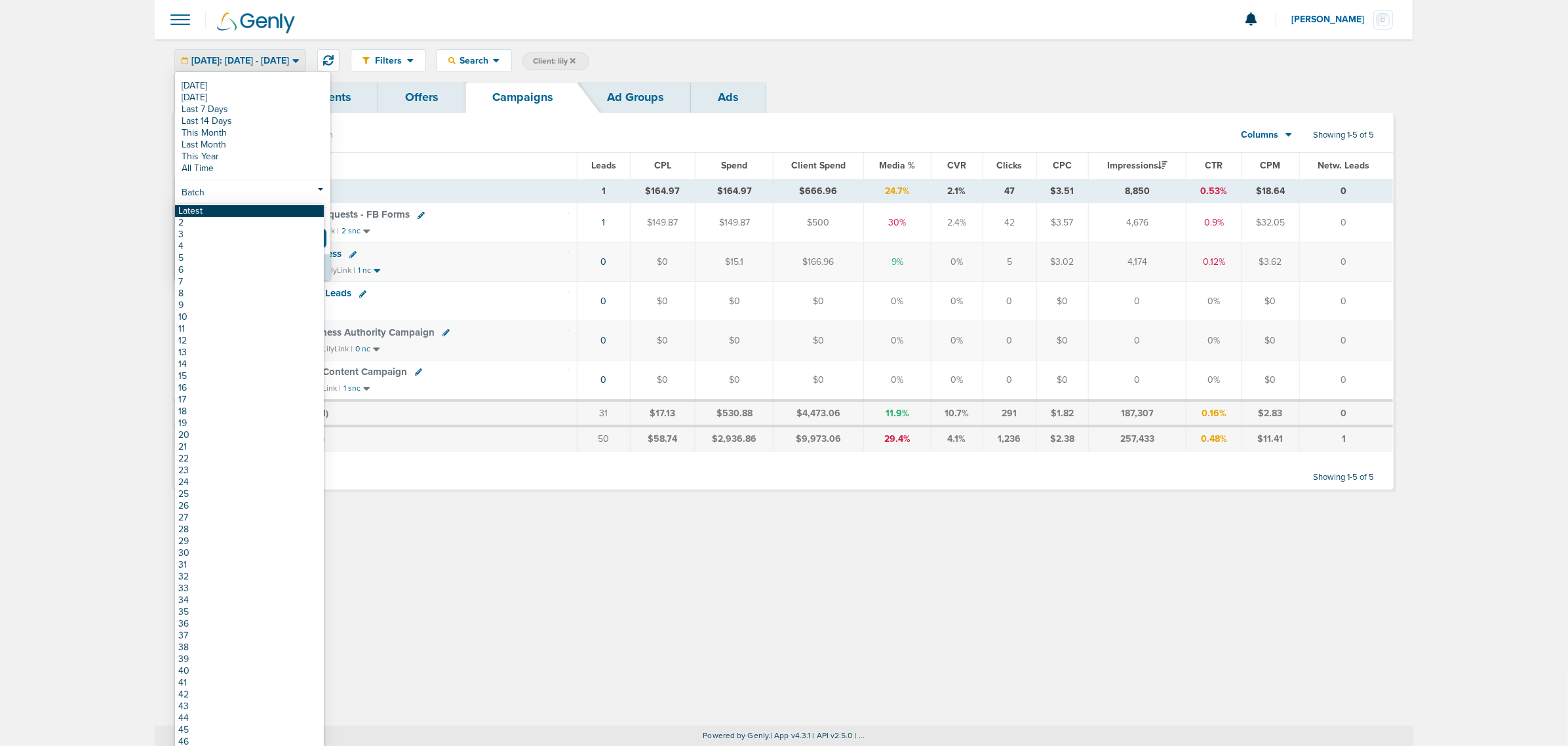
click at [227, 211] on link "Latest" at bounding box center [249, 210] width 148 height 12
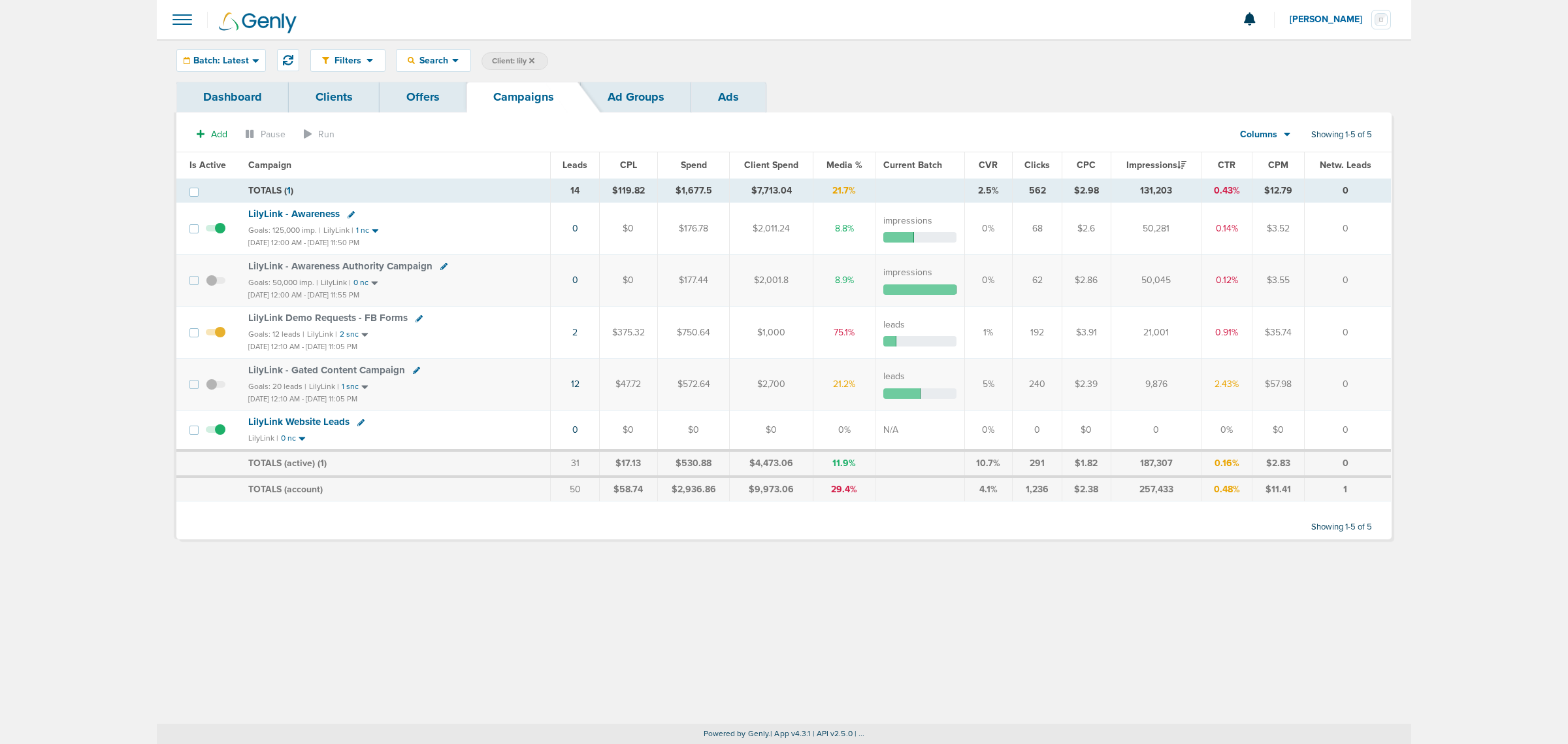
click at [513, 59] on span "Client: lily" at bounding box center [514, 61] width 42 height 11
drag, startPoint x: 625, startPoint y: 60, endPoint x: 537, endPoint y: 59, distance: 88.0
click at [539, 59] on span "Client Campaign Offers Landing Page Ad Group Network Campaign Ad Ad Status Netw…" at bounding box center [595, 61] width 228 height 18
type input "data"
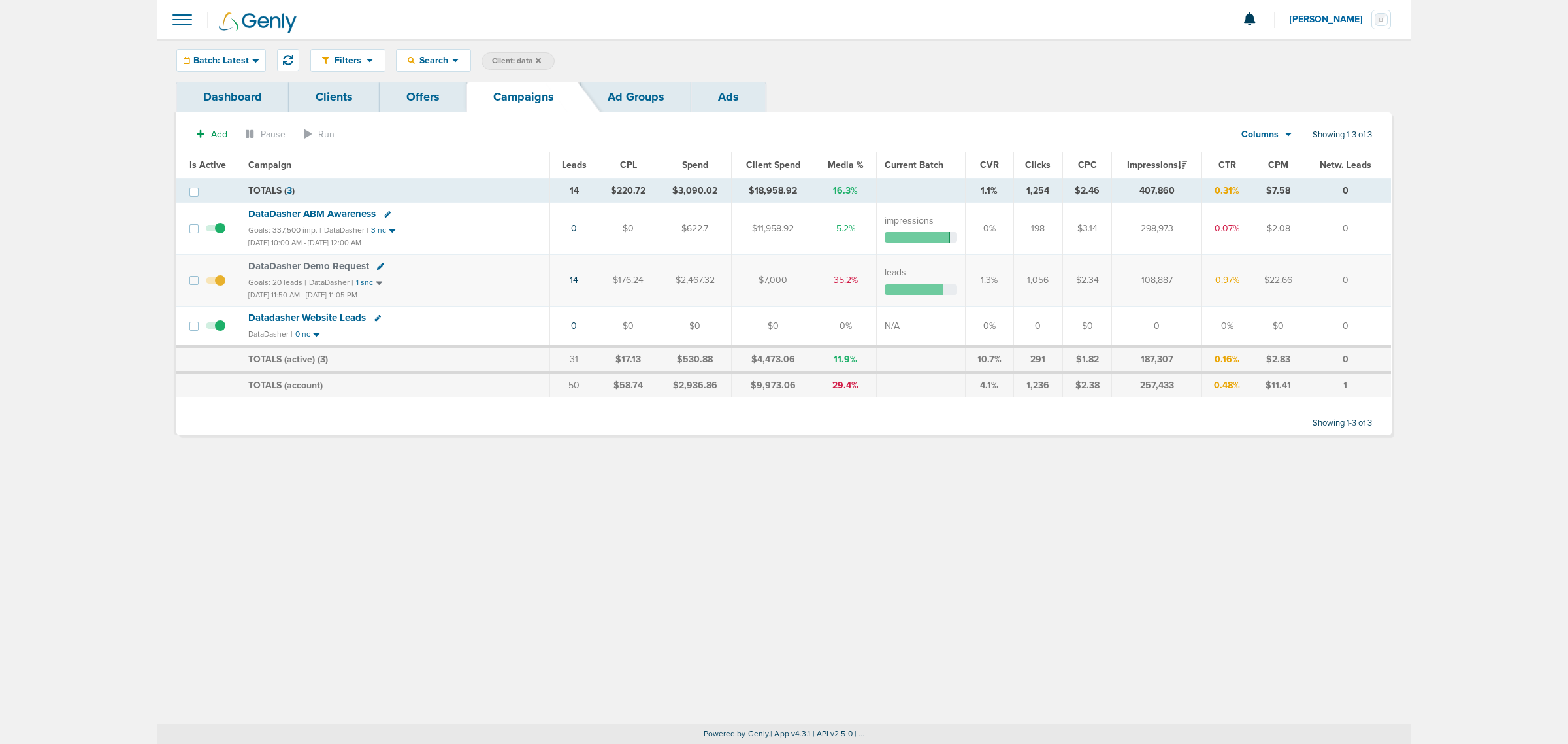
drag, startPoint x: 1125, startPoint y: 227, endPoint x: 1188, endPoint y: 227, distance: 63.0
click at [1188, 227] on td "298,973" at bounding box center [1156, 229] width 90 height 52
click at [539, 60] on icon at bounding box center [539, 60] width 5 height 5
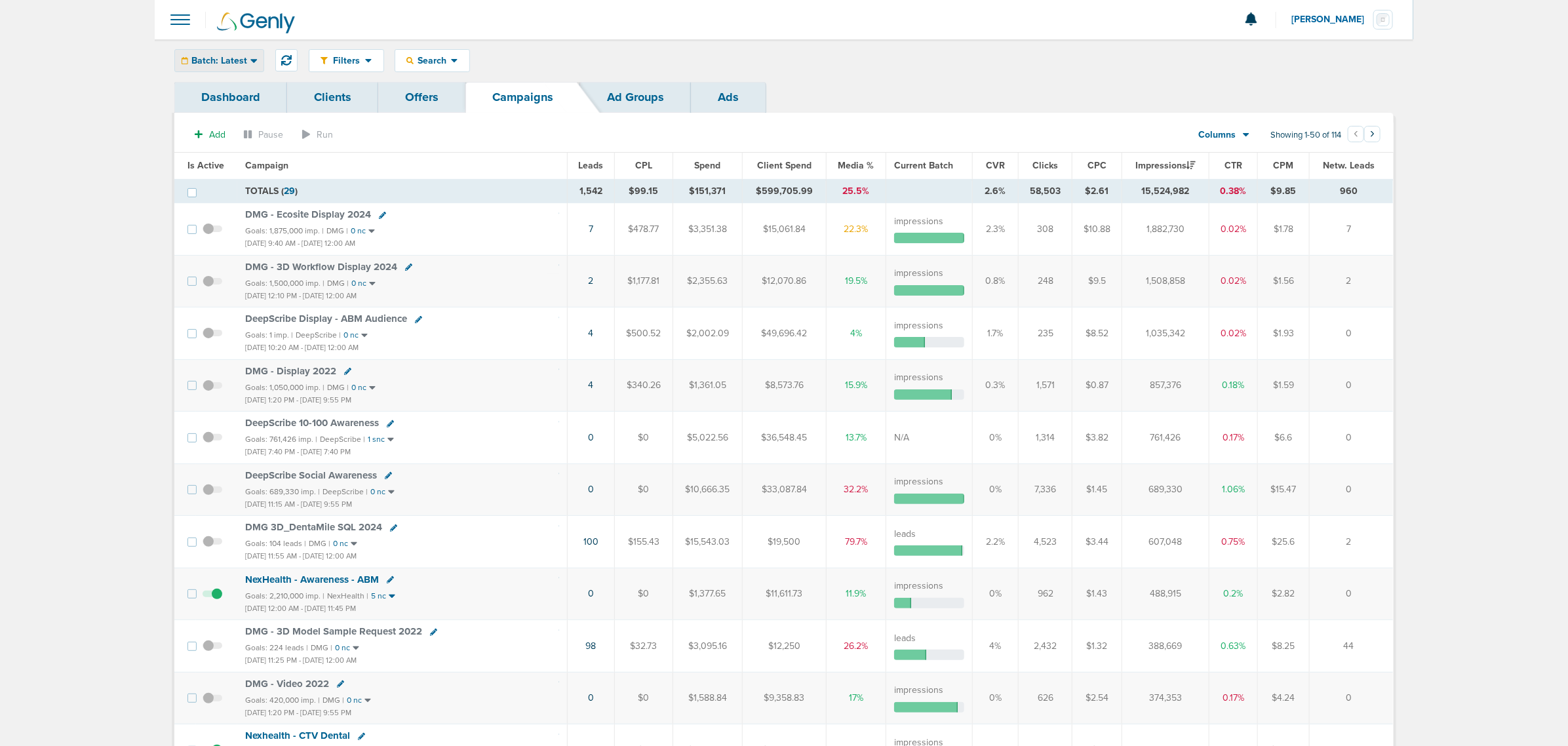
click at [246, 57] on span "Batch: Latest" at bounding box center [219, 61] width 56 height 9
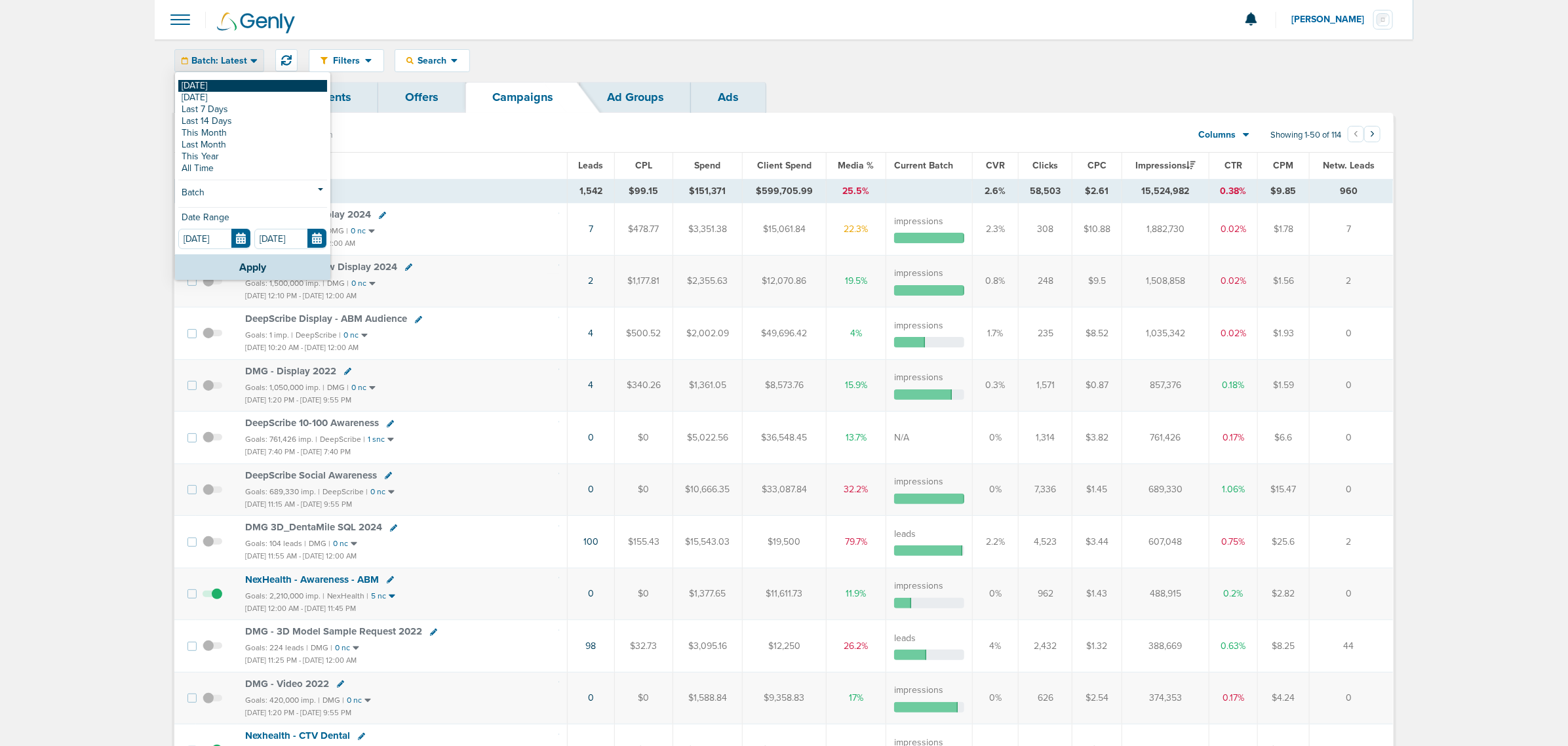
click at [200, 82] on link "[DATE]" at bounding box center [252, 86] width 148 height 12
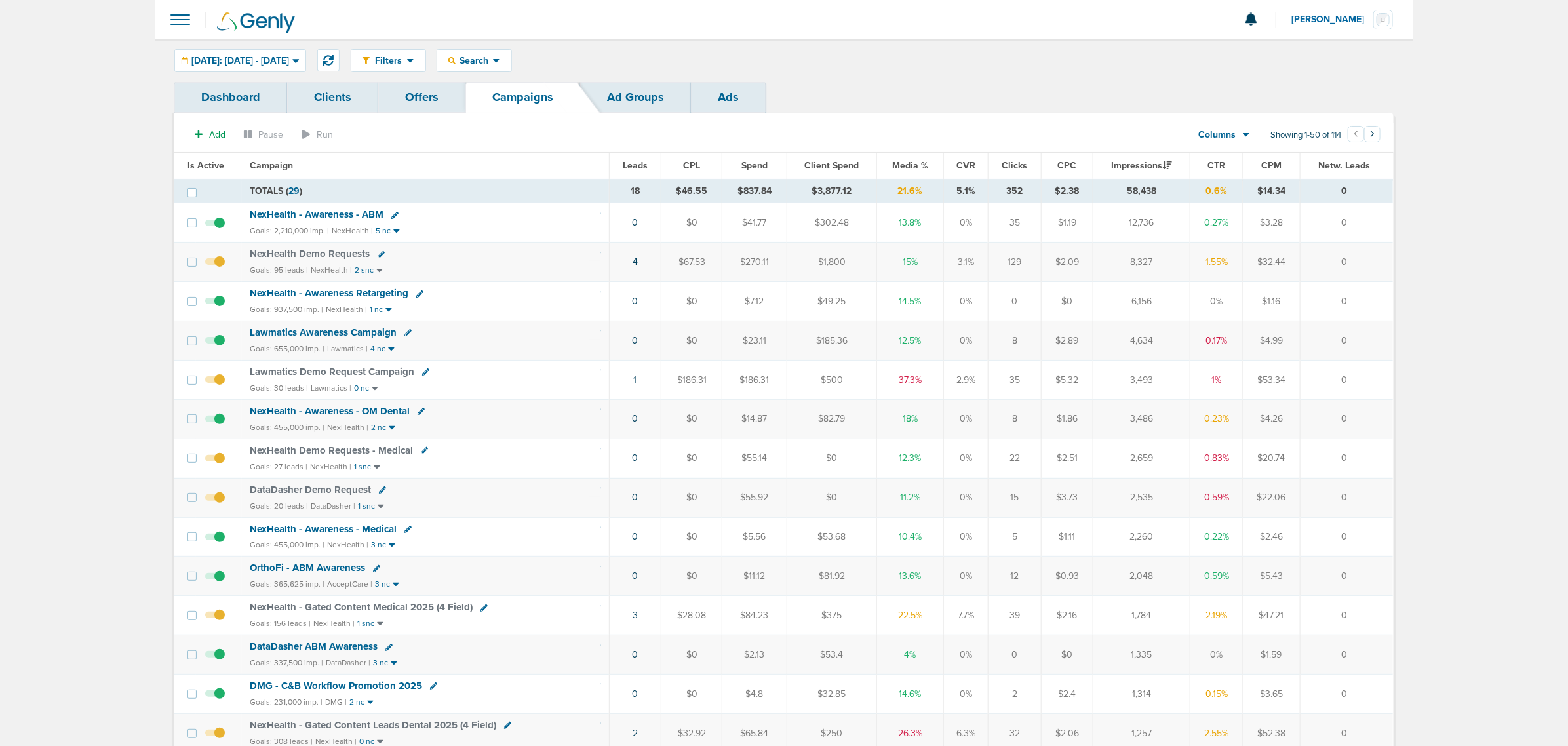
click at [903, 165] on span "Media %" at bounding box center [910, 166] width 36 height 11
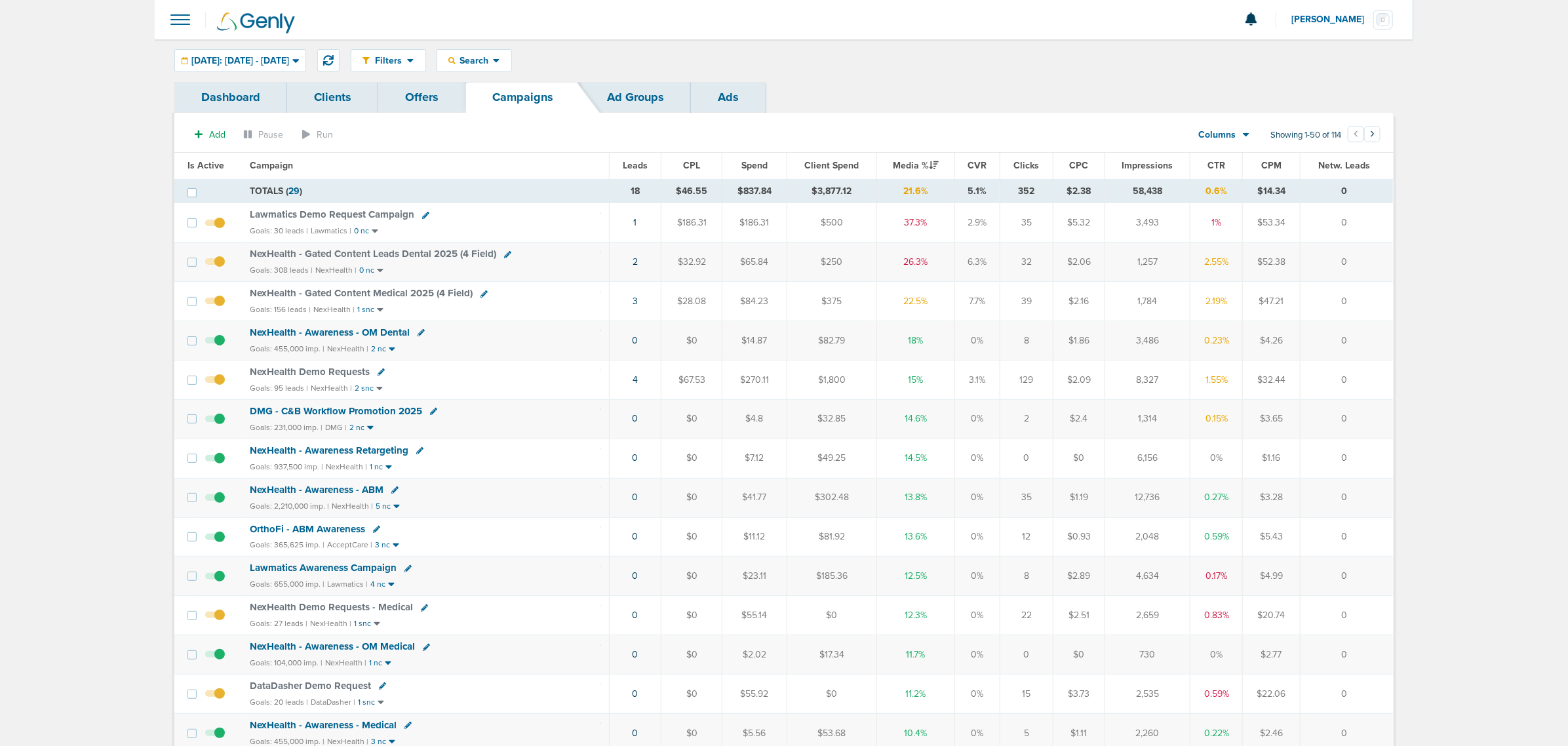
click at [411, 87] on link "Offers" at bounding box center [422, 97] width 87 height 31
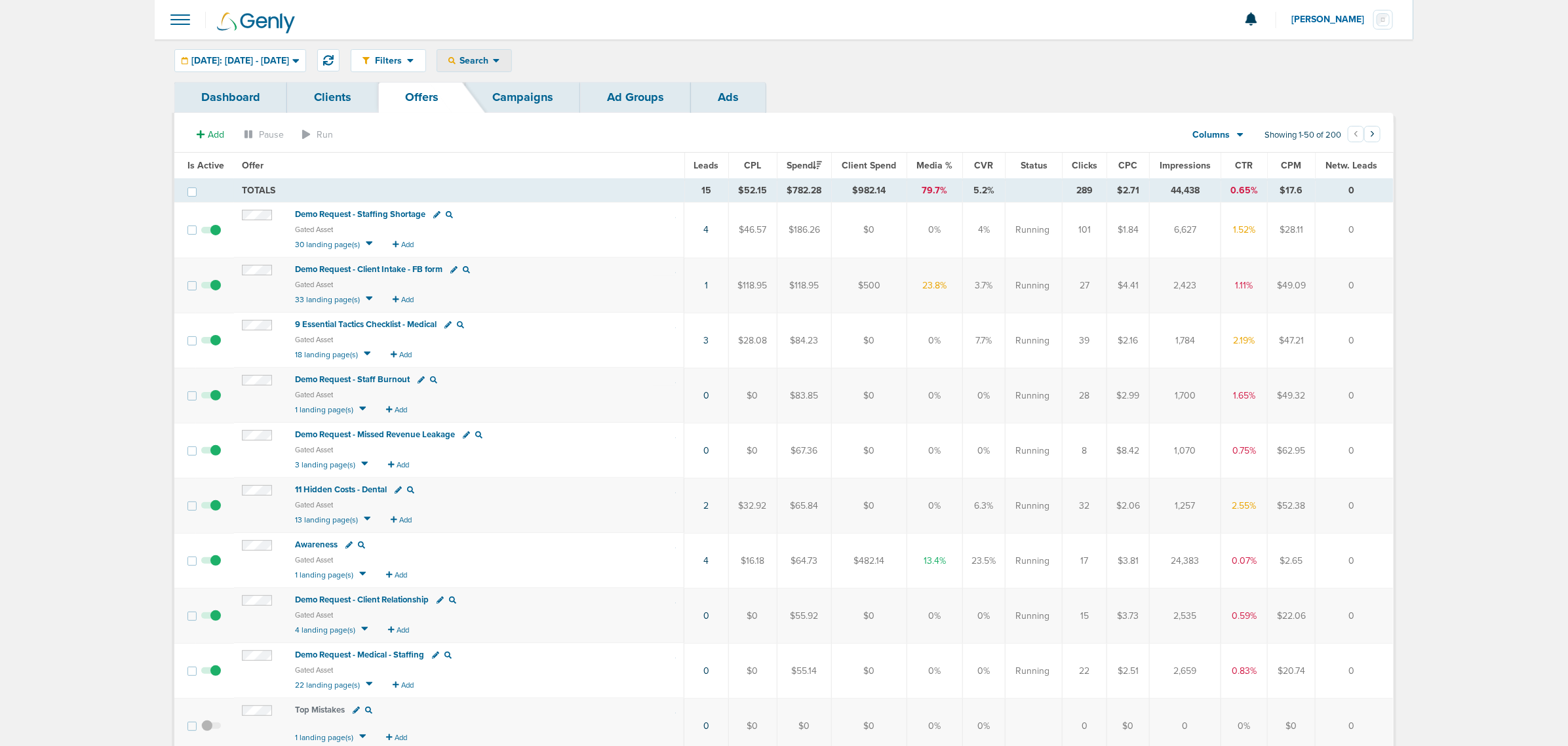
click at [493, 55] on span "Search" at bounding box center [474, 60] width 38 height 11
drag, startPoint x: 528, startPoint y: 117, endPoint x: 518, endPoint y: 101, distance: 18.9
click at [520, 107] on div "Search By Client Campaign Offers Landing Page Ad Group Network Campaign Ad Ad S…" at bounding box center [505, 158] width 136 height 172
click at [493, 57] on span "Search" at bounding box center [474, 60] width 38 height 11
click at [525, 134] on link "Offers" at bounding box center [505, 136] width 136 height 16
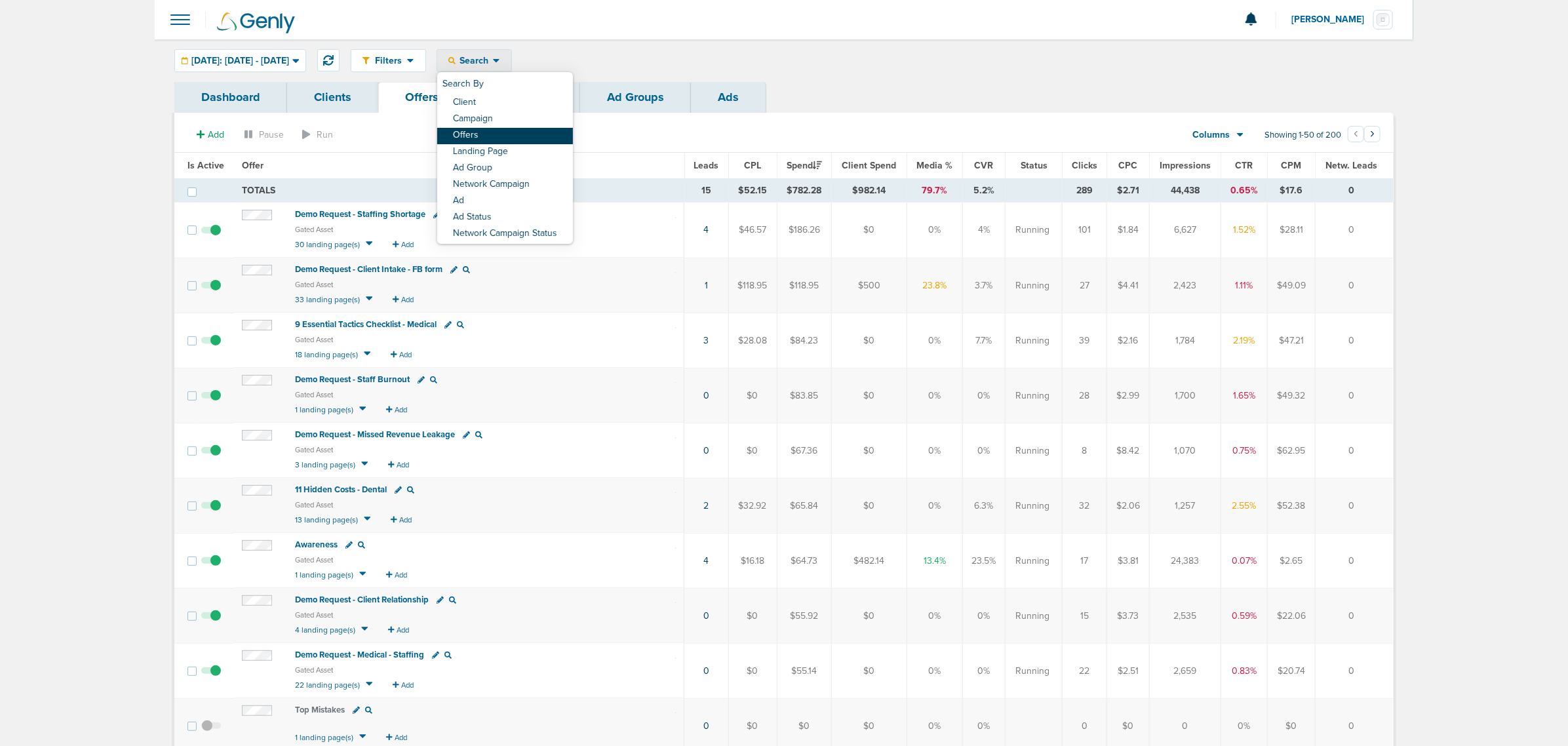
select select "offerName"
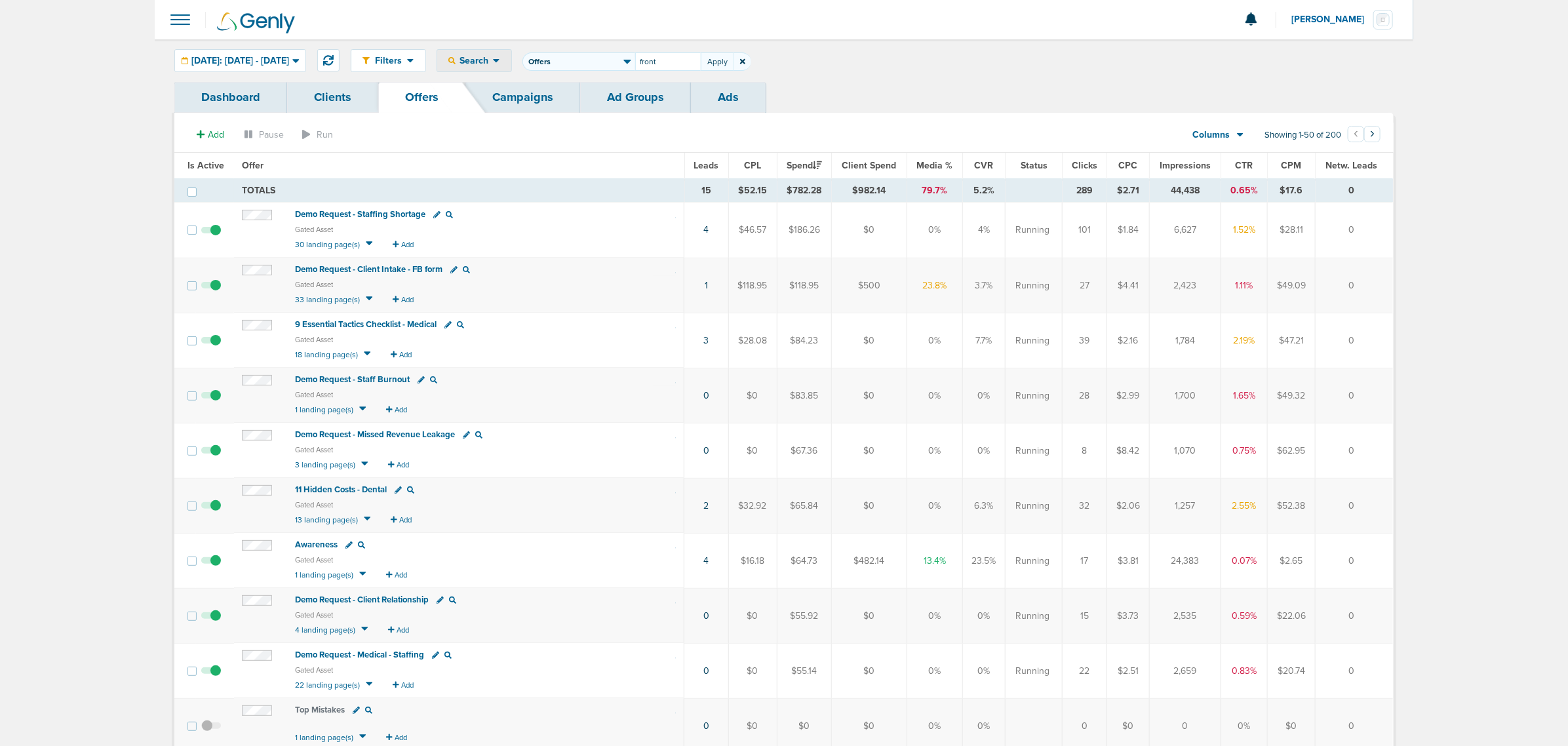
type input "front"
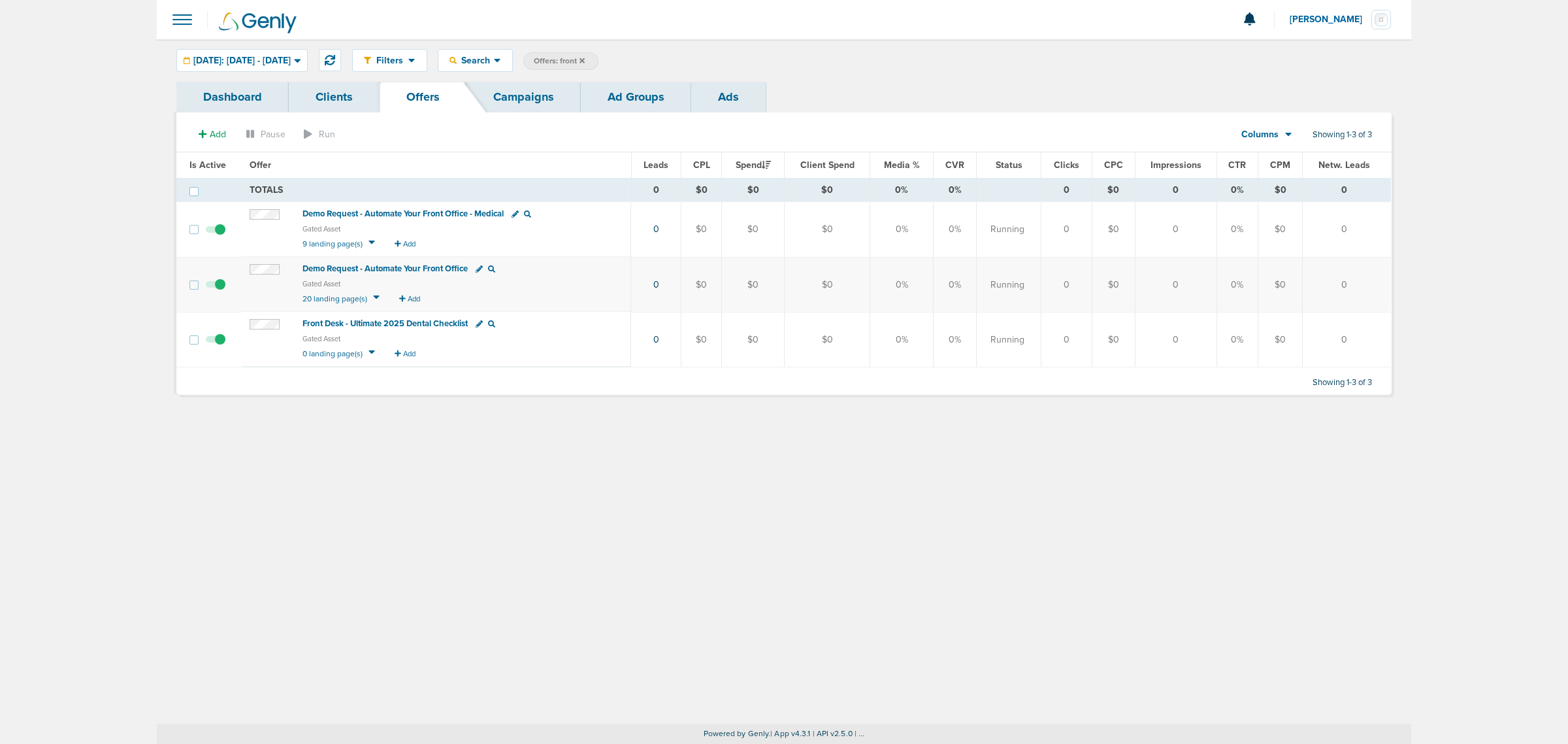
click at [373, 324] on span "Front Desk - Ultimate 2025 Dental Checklist" at bounding box center [384, 323] width 165 height 10
